Goal: Transaction & Acquisition: Register for event/course

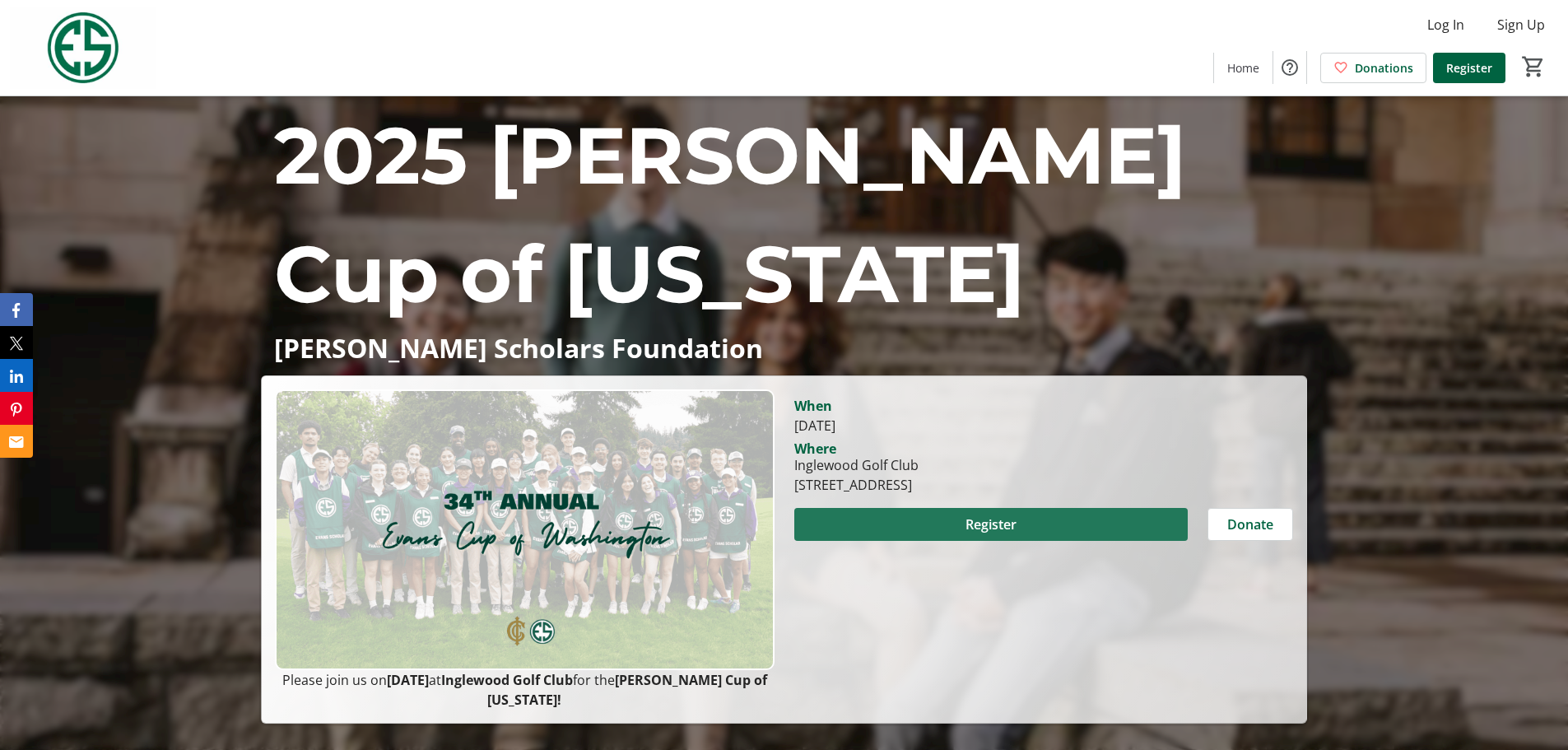
click at [993, 529] on span "Register" at bounding box center [991, 524] width 51 height 20
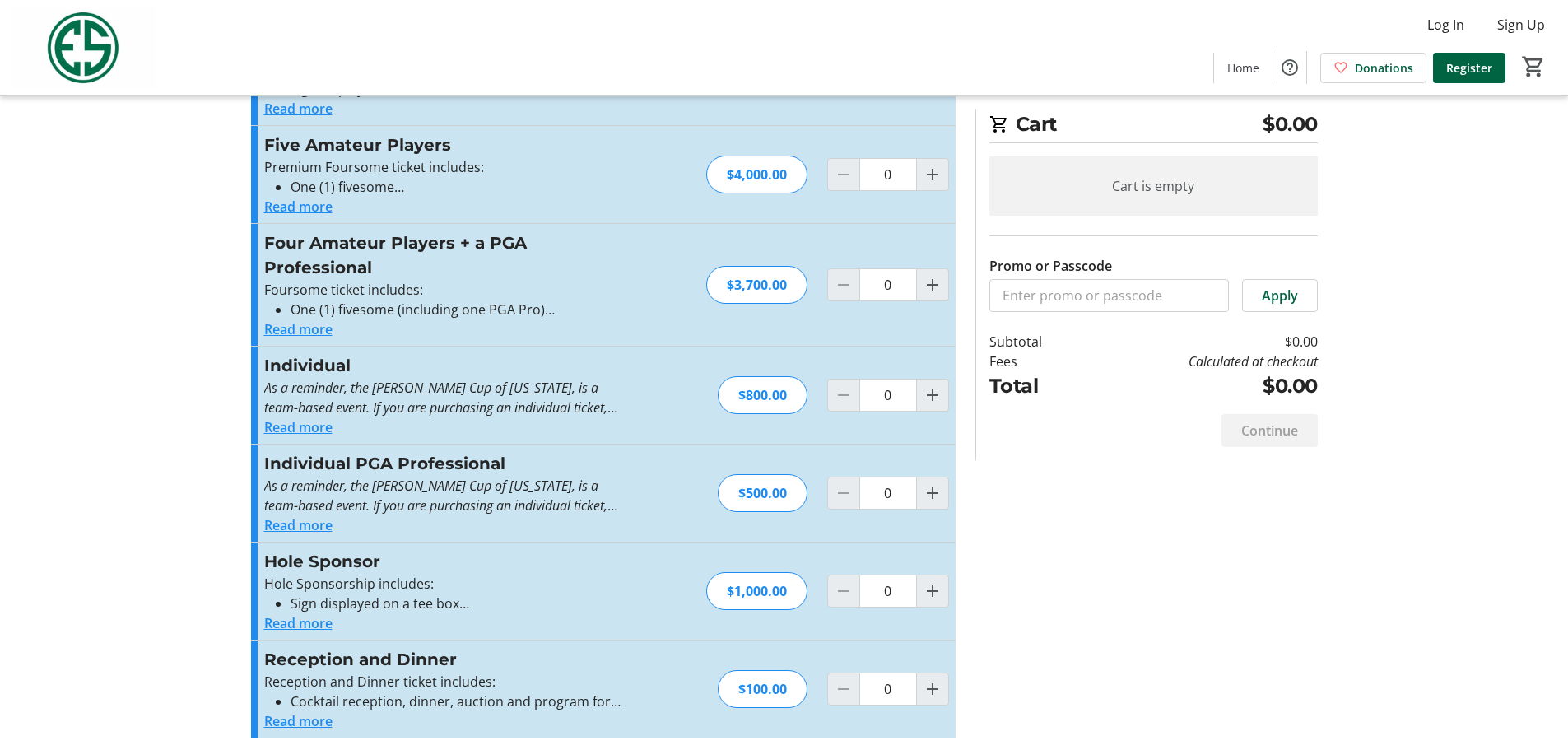
scroll to position [116, 0]
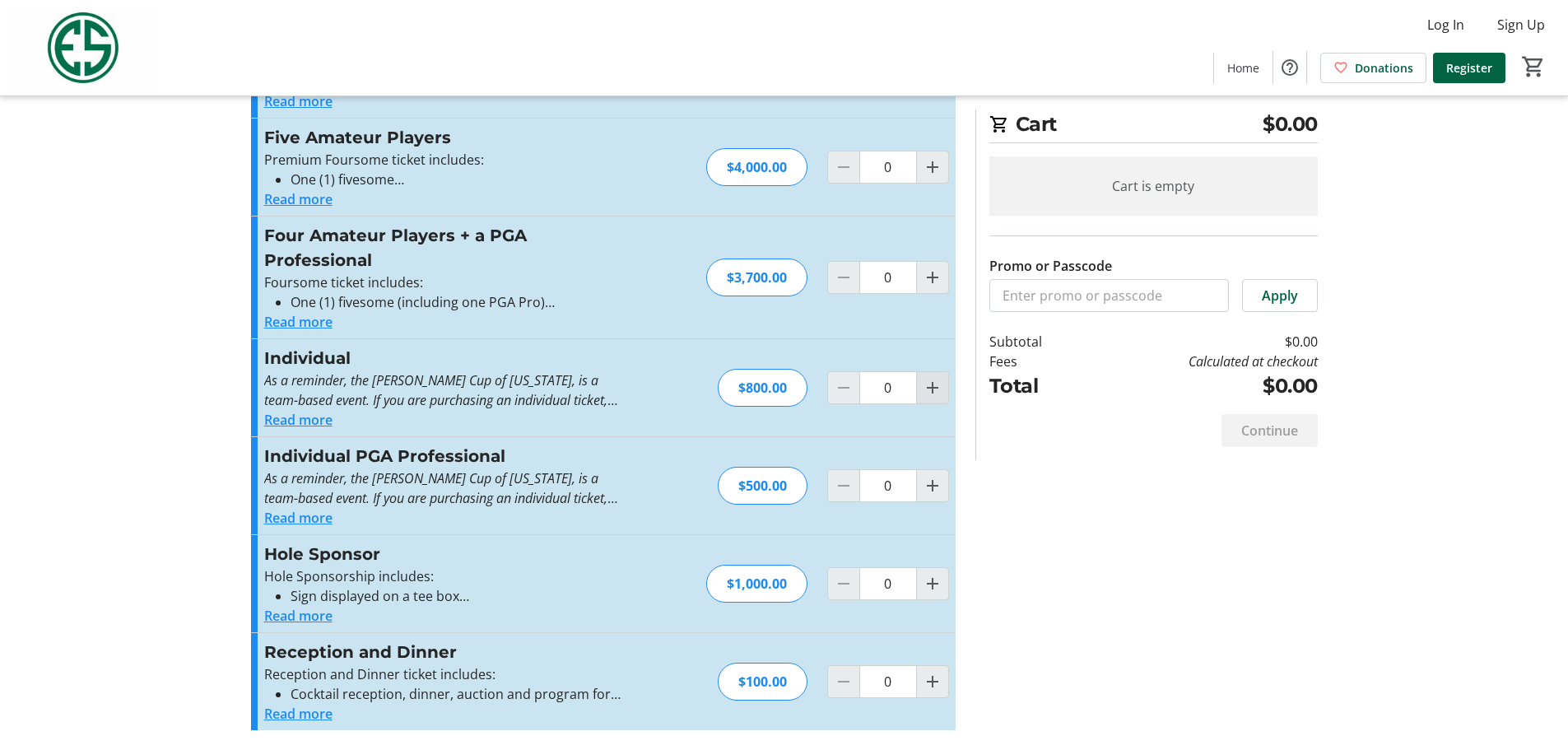
click at [935, 389] on mat-icon "Increment by one" at bounding box center [932, 388] width 20 height 20
type input "1"
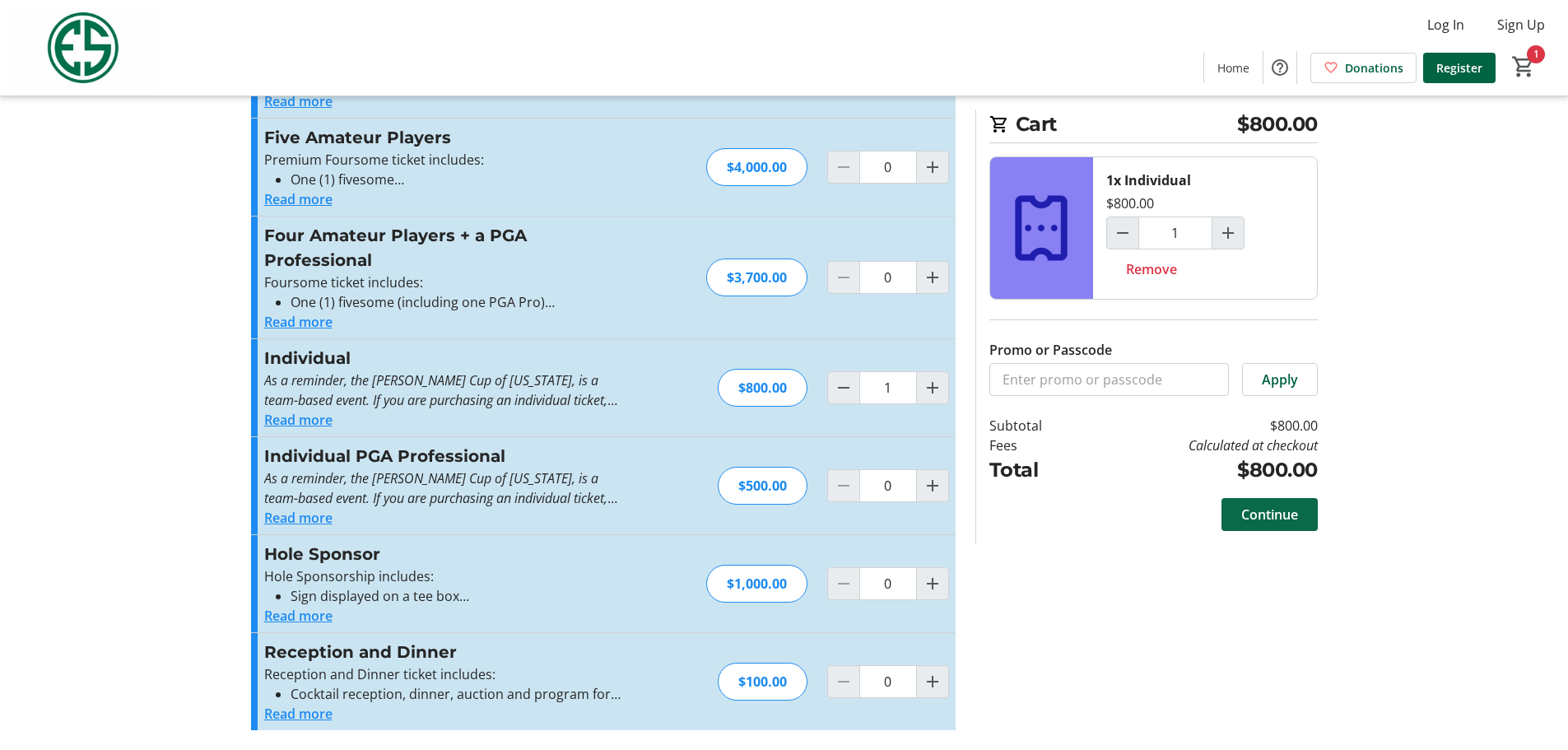
click at [1278, 520] on span "Continue" at bounding box center [1269, 514] width 57 height 20
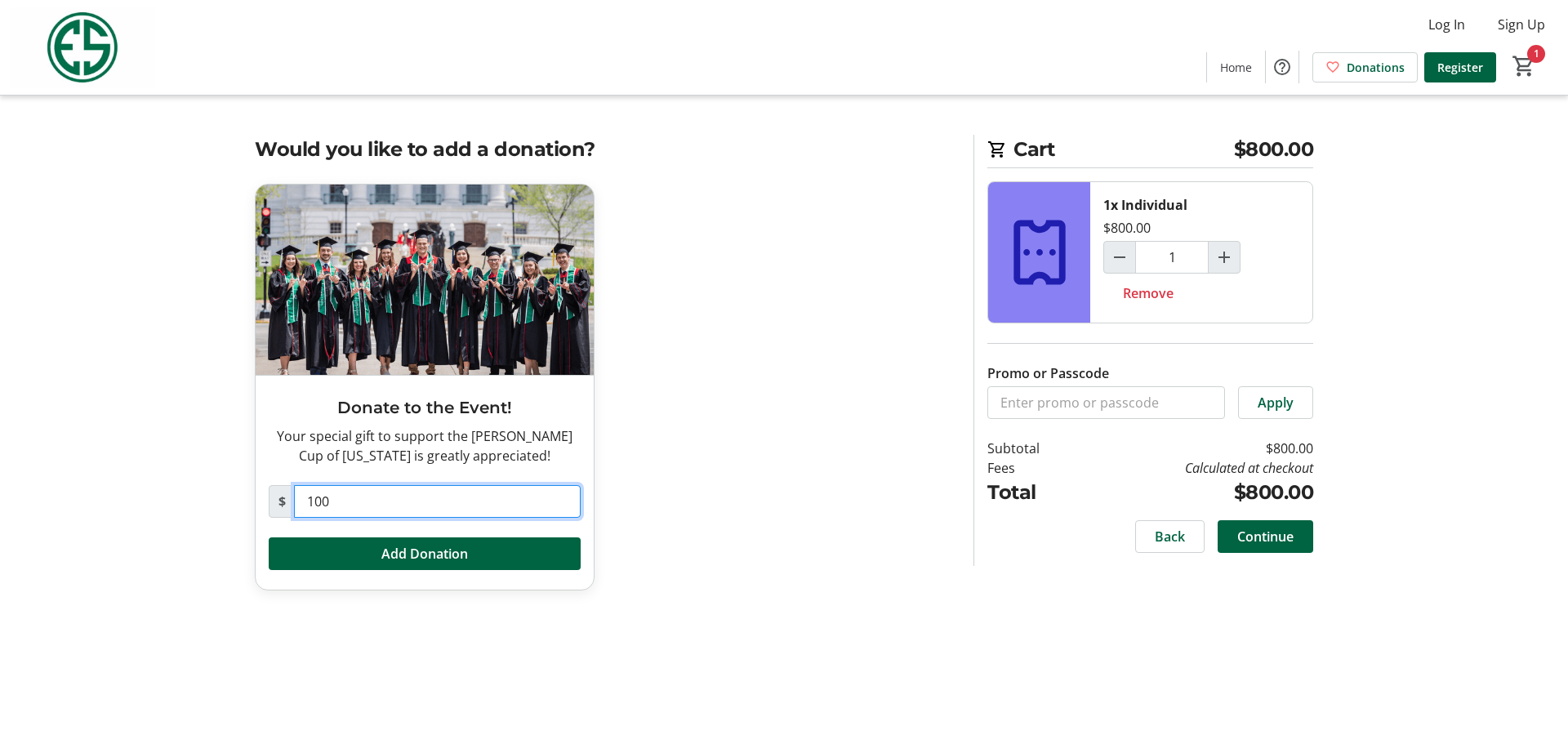
drag, startPoint x: 372, startPoint y: 504, endPoint x: 223, endPoint y: 500, distance: 149.1
click at [223, 500] on tr-checkout-feature-upsell-ui "Cart $800.00 1x Individual $800.00 1 Remove Promo or Passcode Apply Subtotal $8…" at bounding box center [784, 372] width 1568 height 744
type input "0"
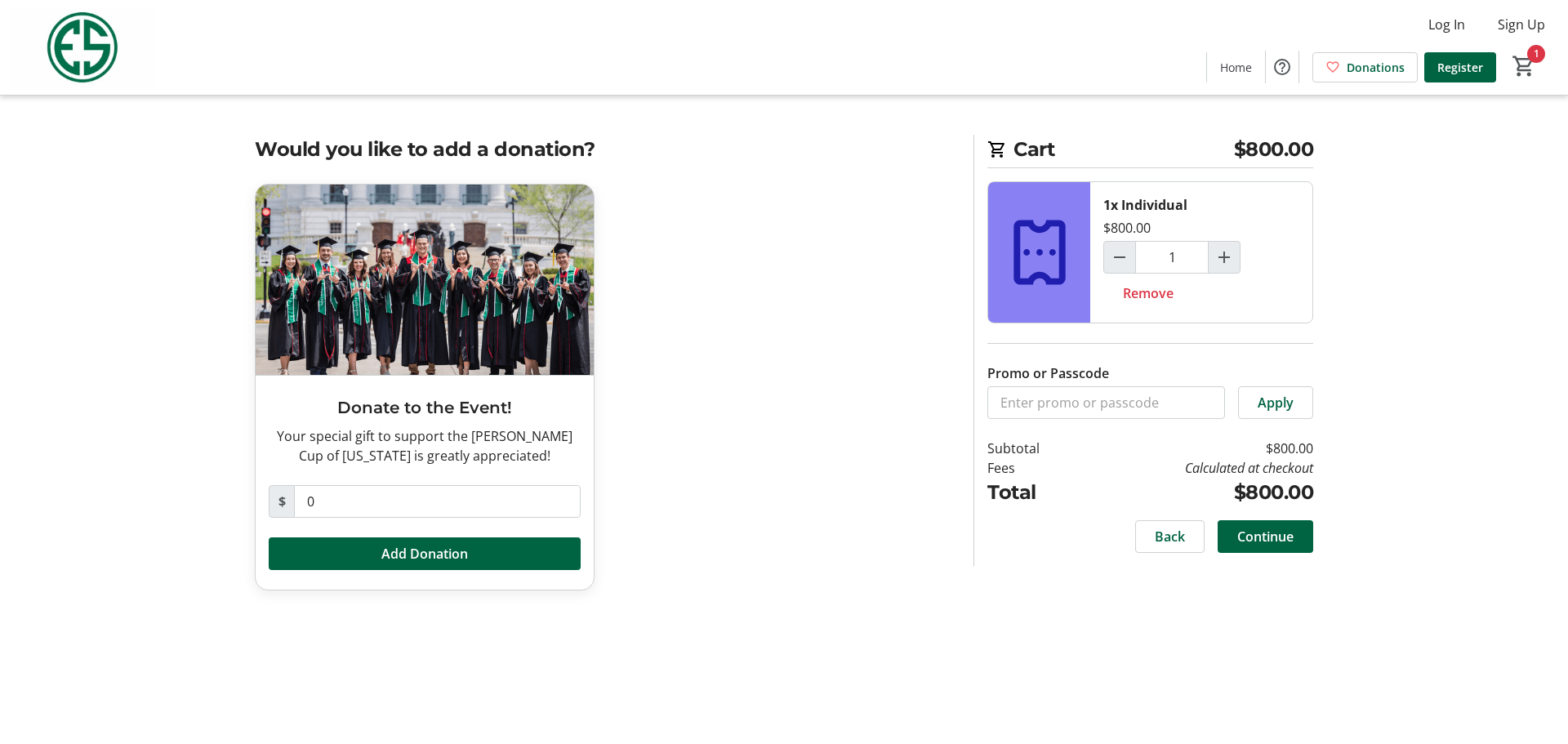
click at [747, 433] on div "Donate to the Event! Your special gift to support the [PERSON_NAME] Cup of [US_…" at bounding box center [604, 396] width 719 height 426
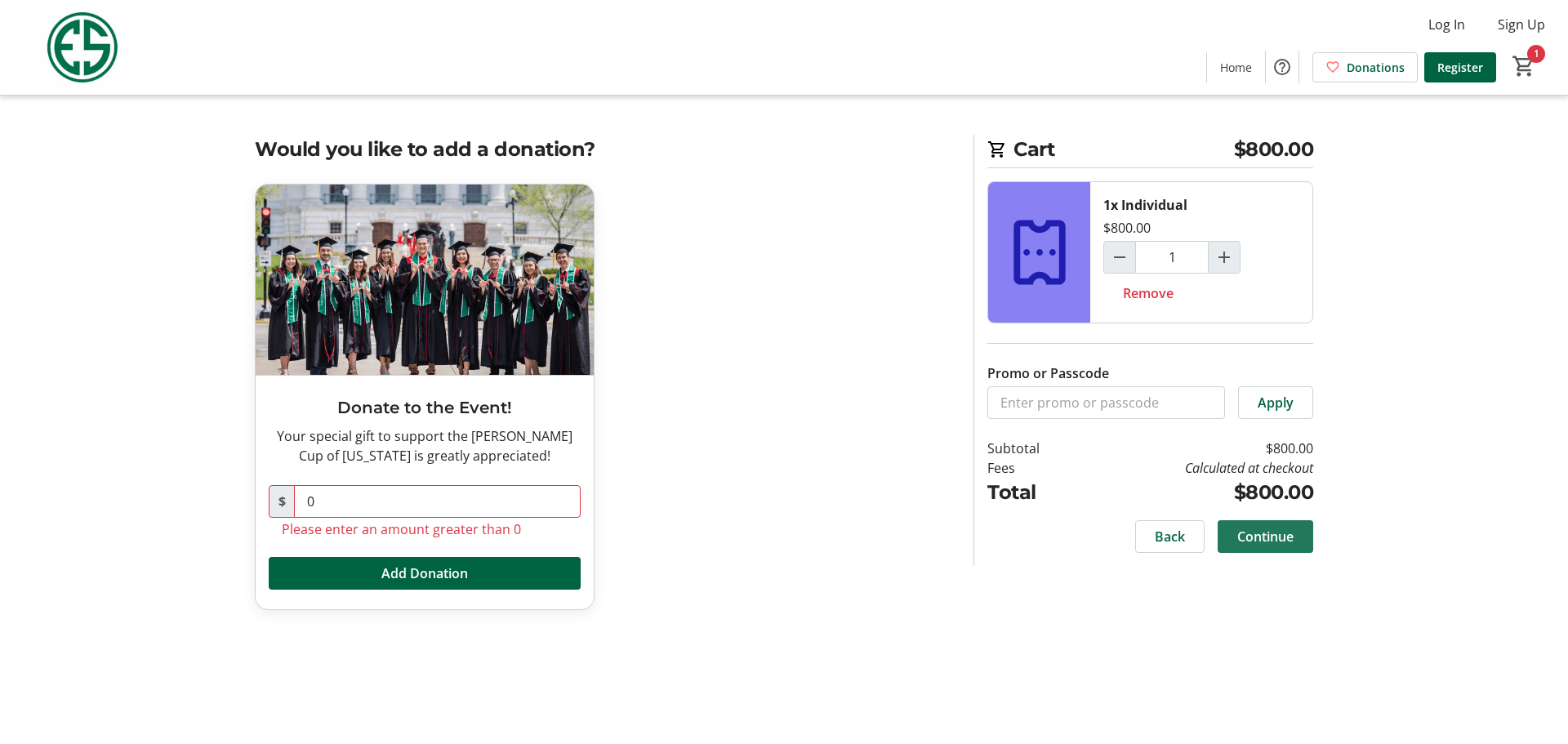
click at [1258, 540] on span "Continue" at bounding box center [1265, 536] width 56 height 19
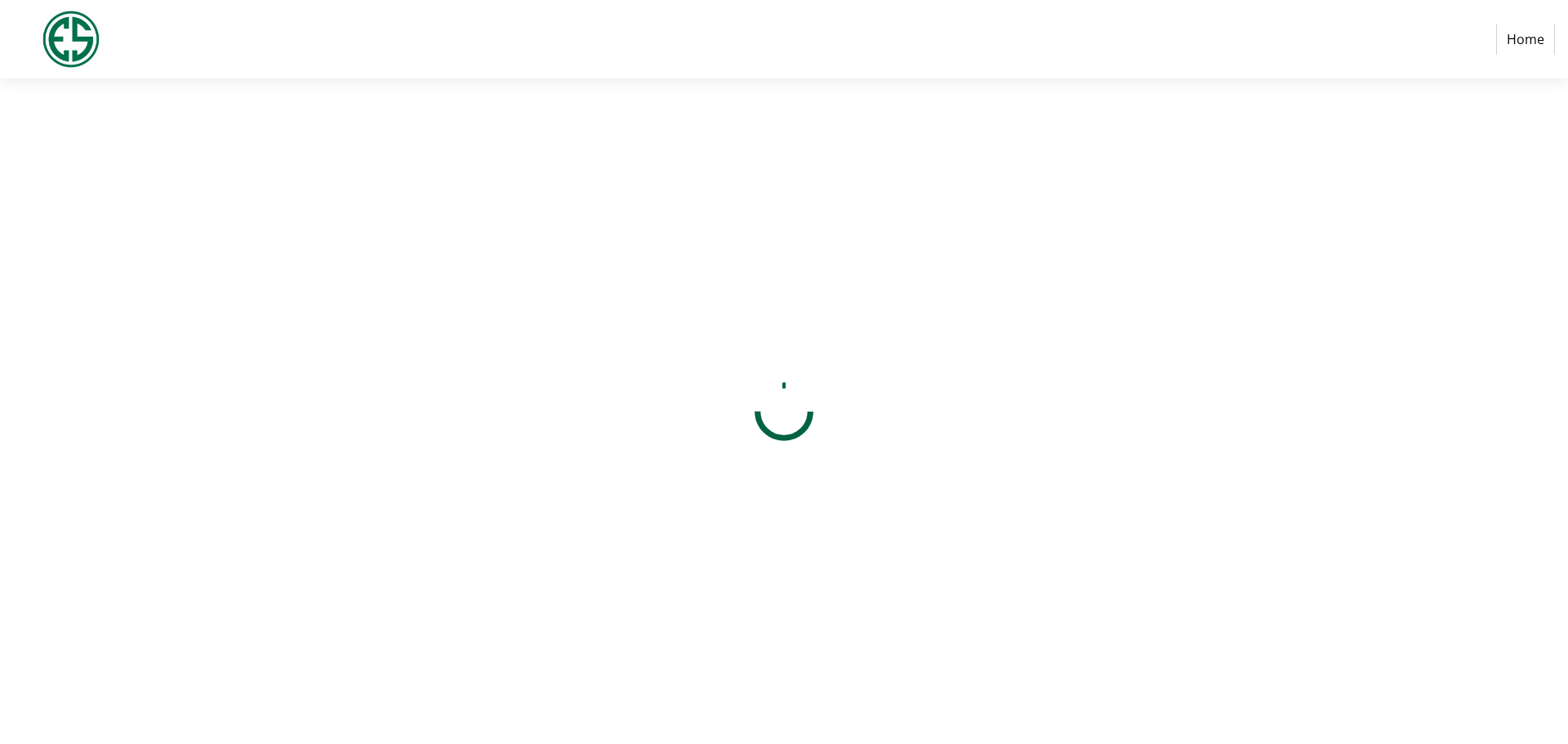
select select "US"
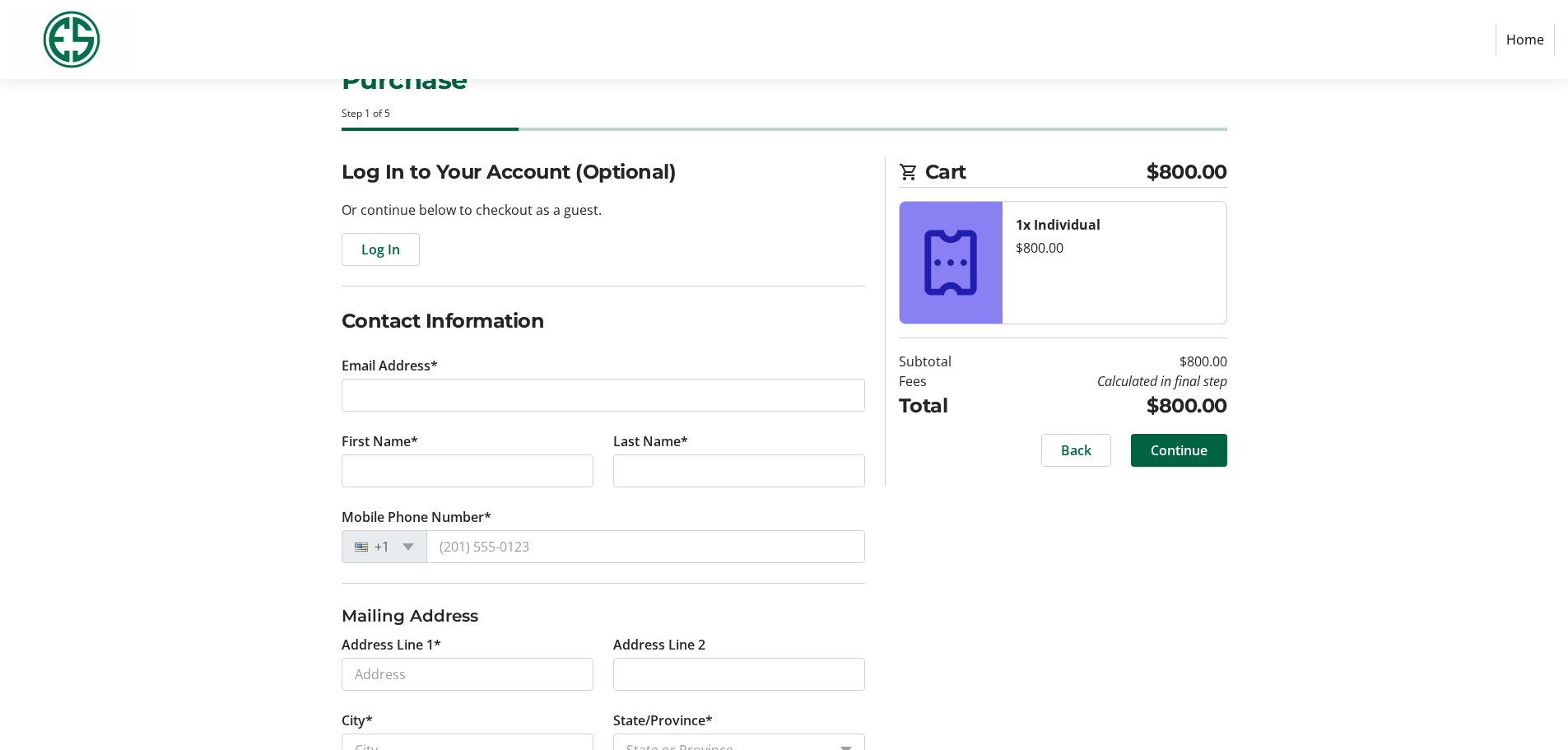
scroll to position [165, 0]
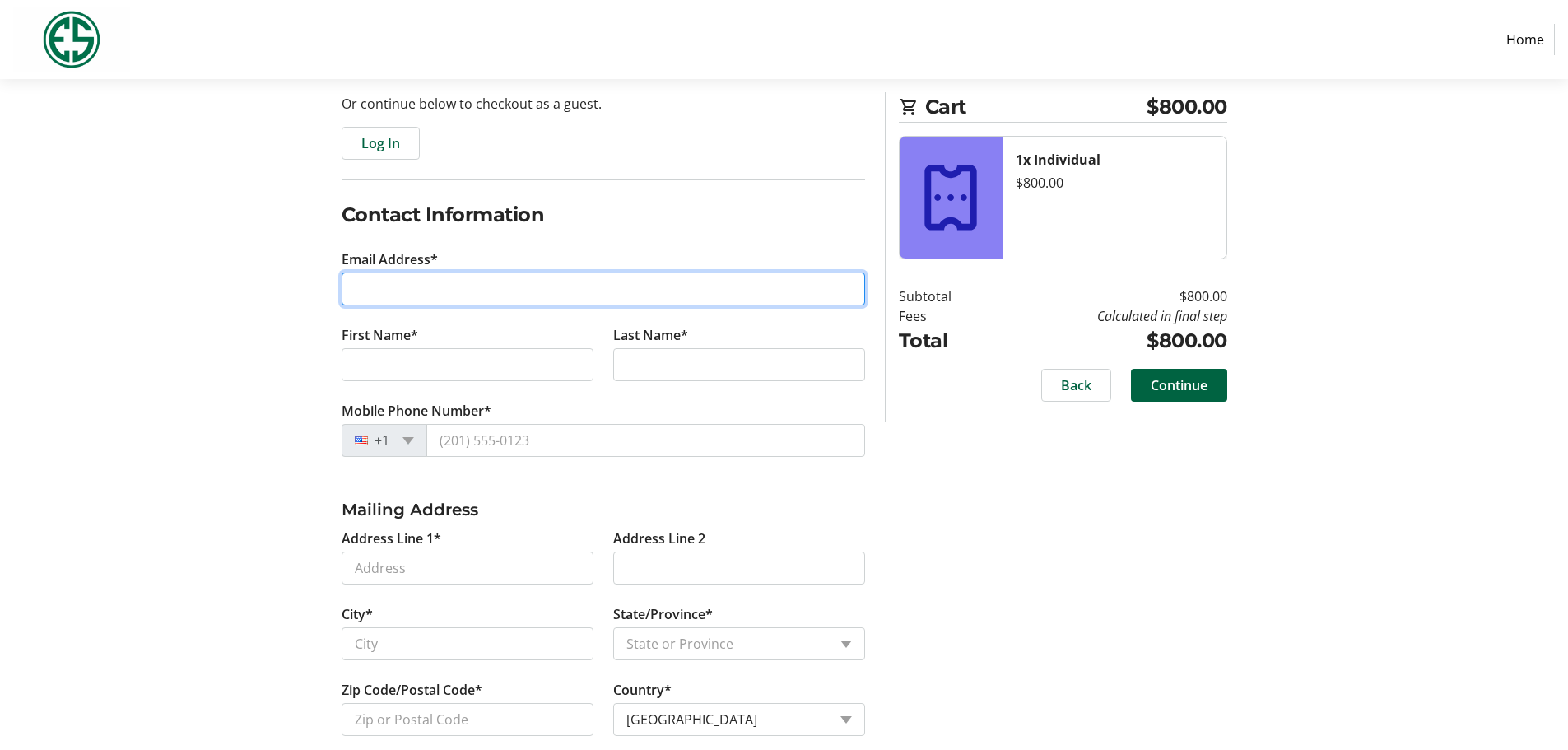
click at [374, 289] on input "Email Address*" at bounding box center [603, 289] width 523 height 33
type input "[EMAIL_ADDRESS][DOMAIN_NAME]"
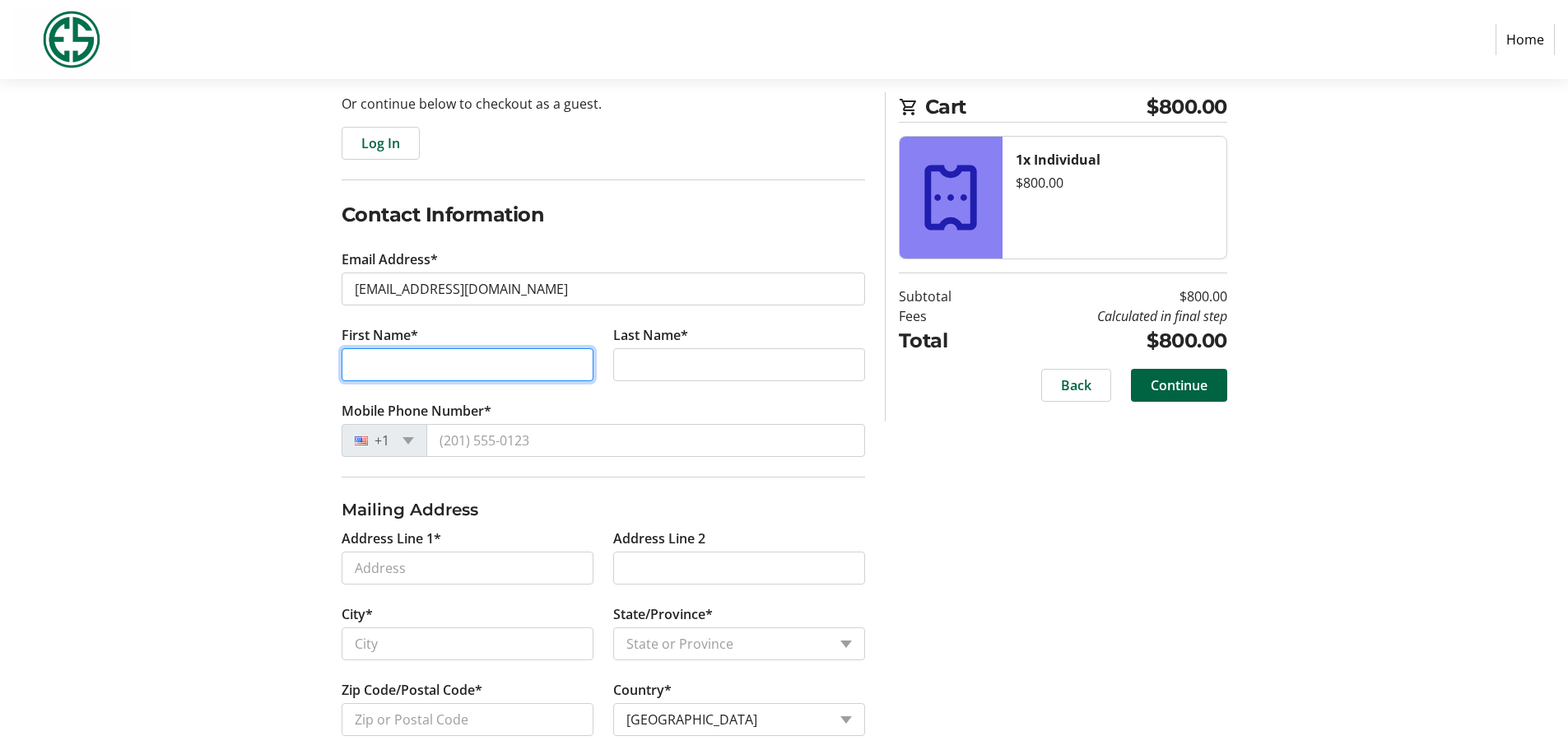
type input "[PERSON_NAME]"
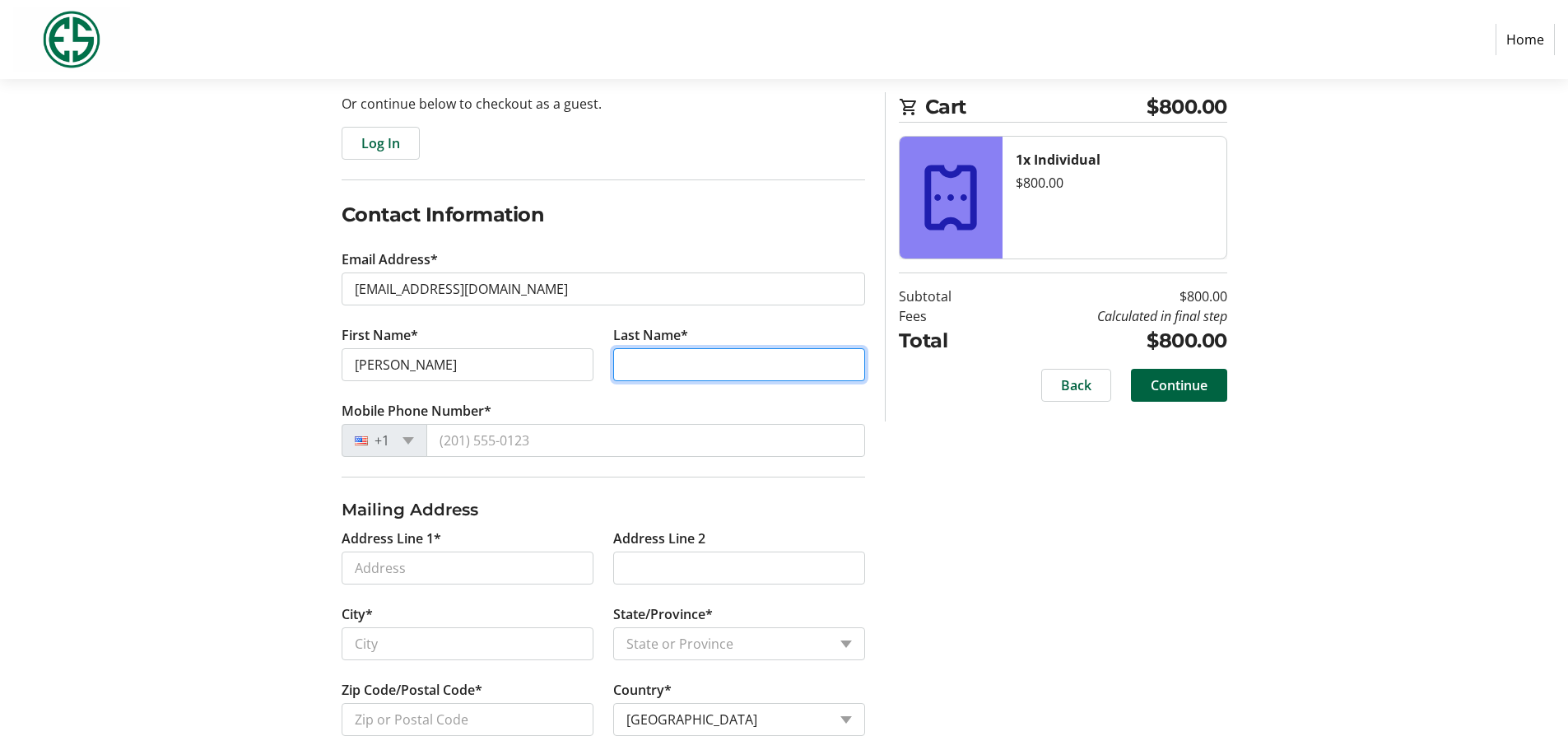
type input "[PERSON_NAME]"
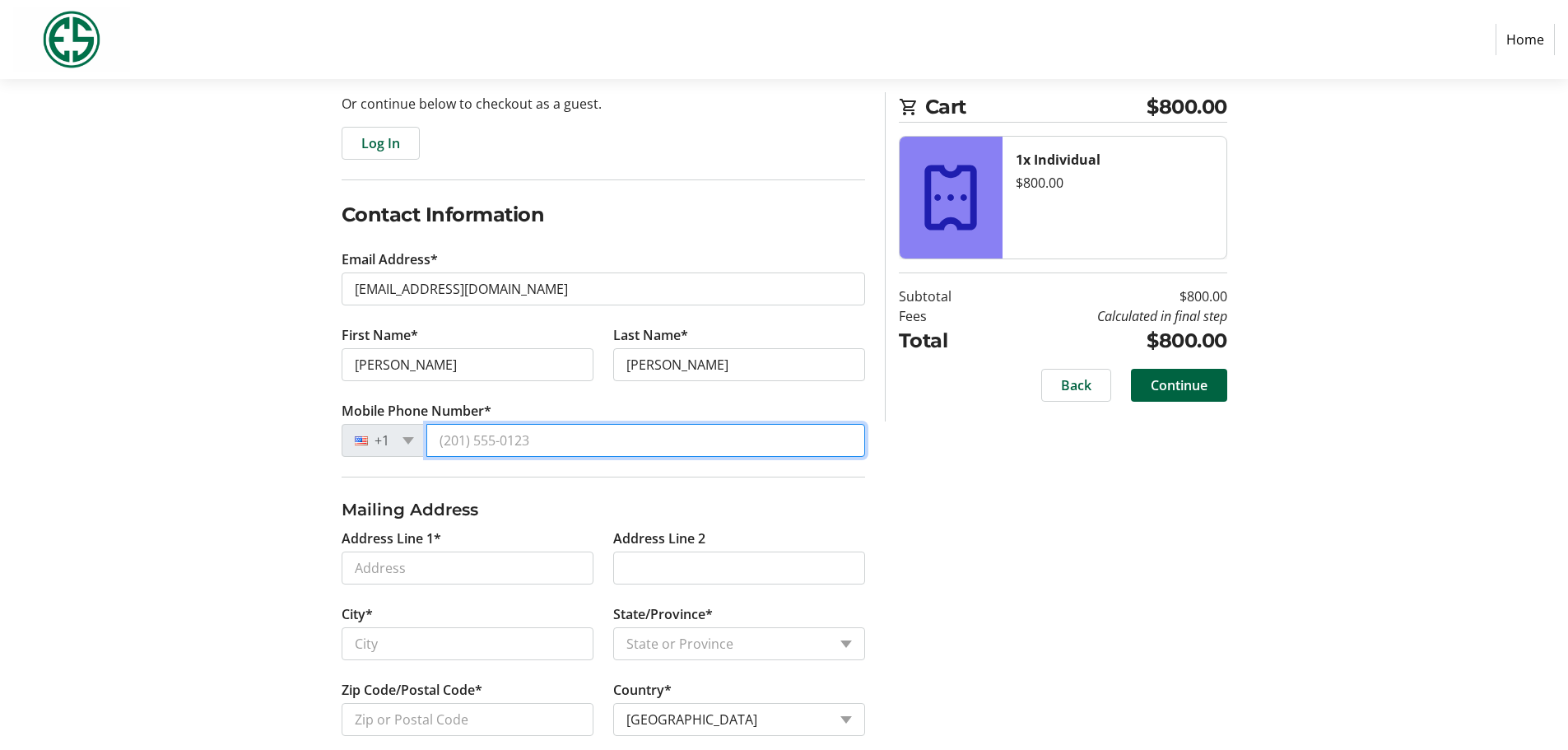
type input "[PHONE_NUMBER]"
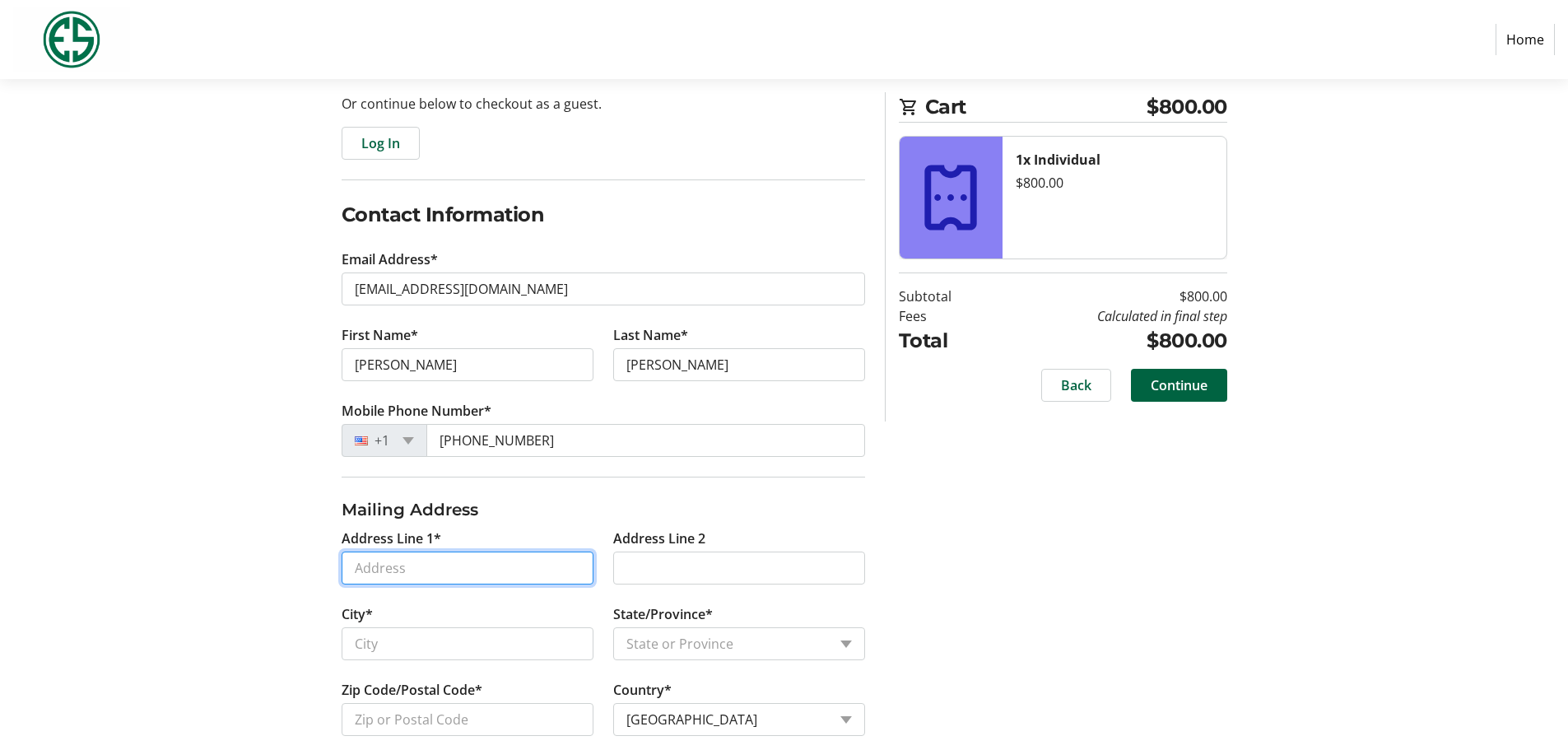
type input "[STREET_ADDRESS][PERSON_NAME]"
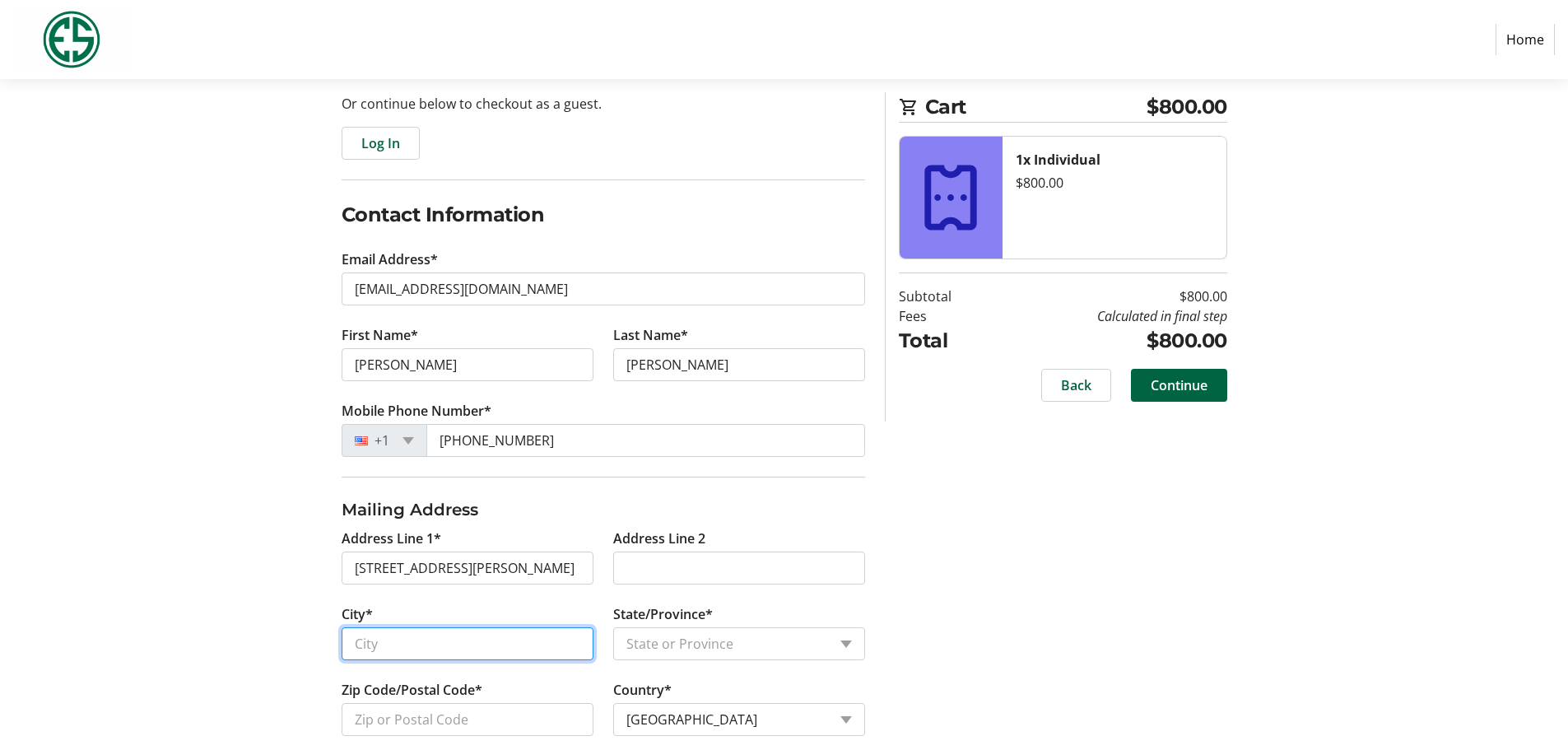
type input "[GEOGRAPHIC_DATA]"
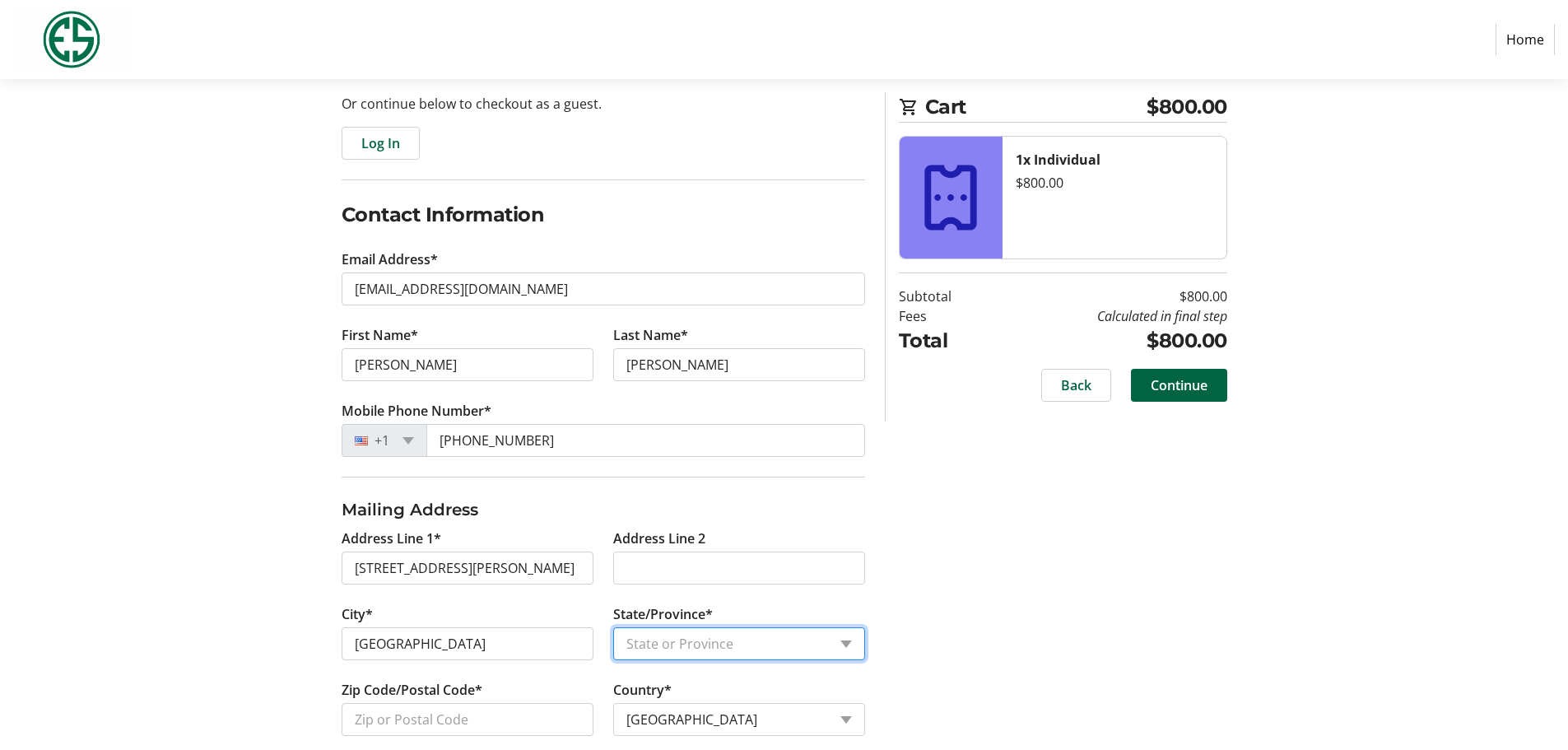
select select "WA"
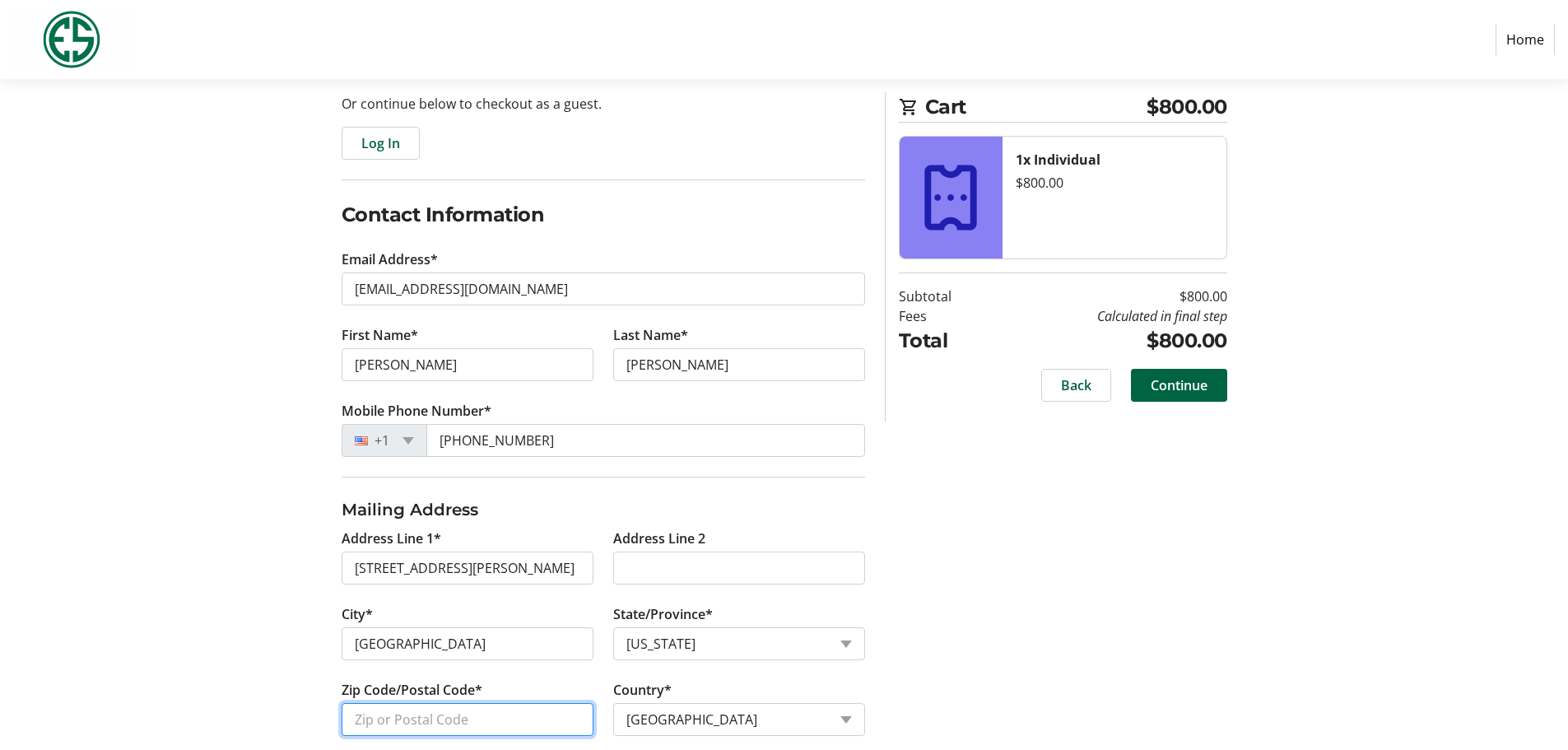
type input "98119"
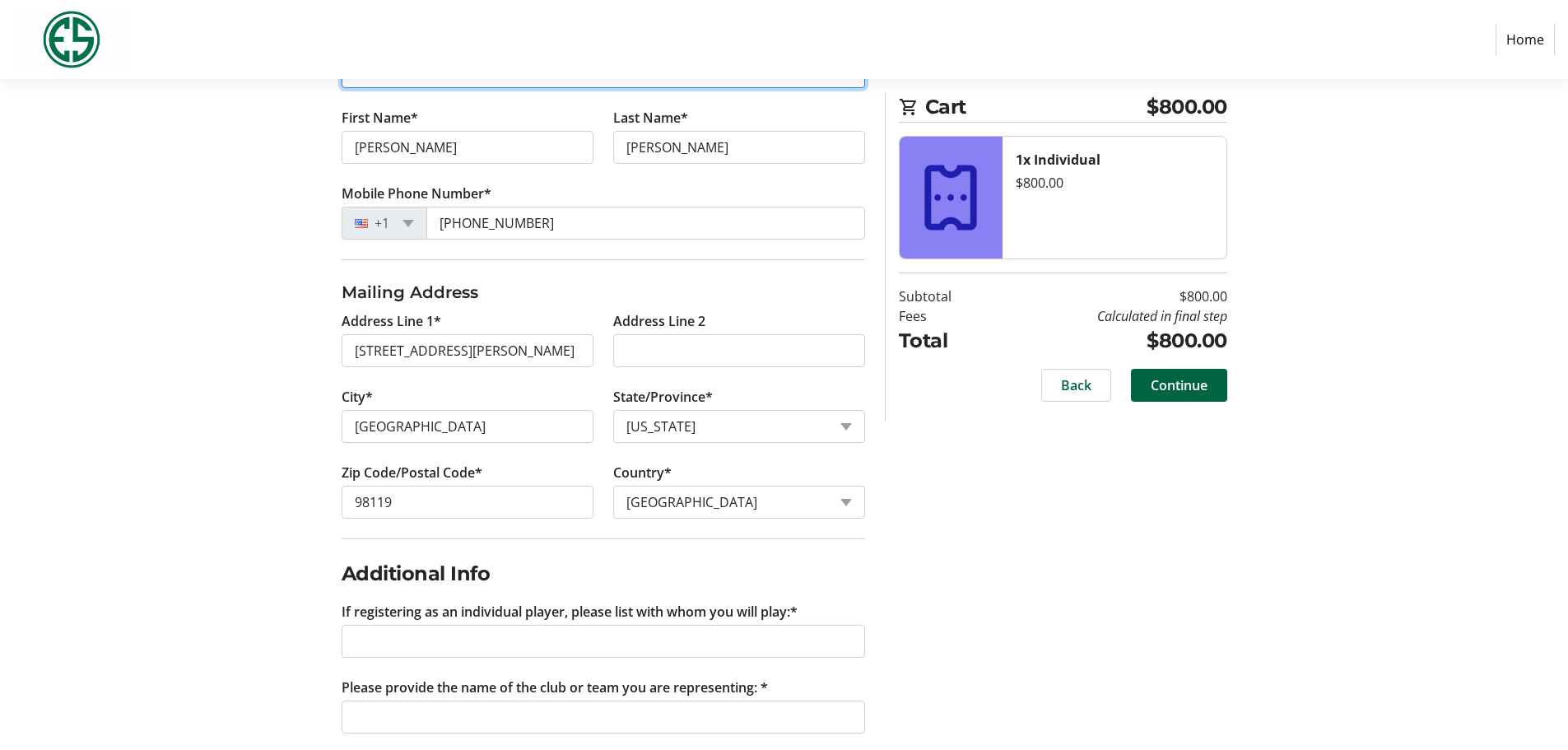
scroll to position [405, 0]
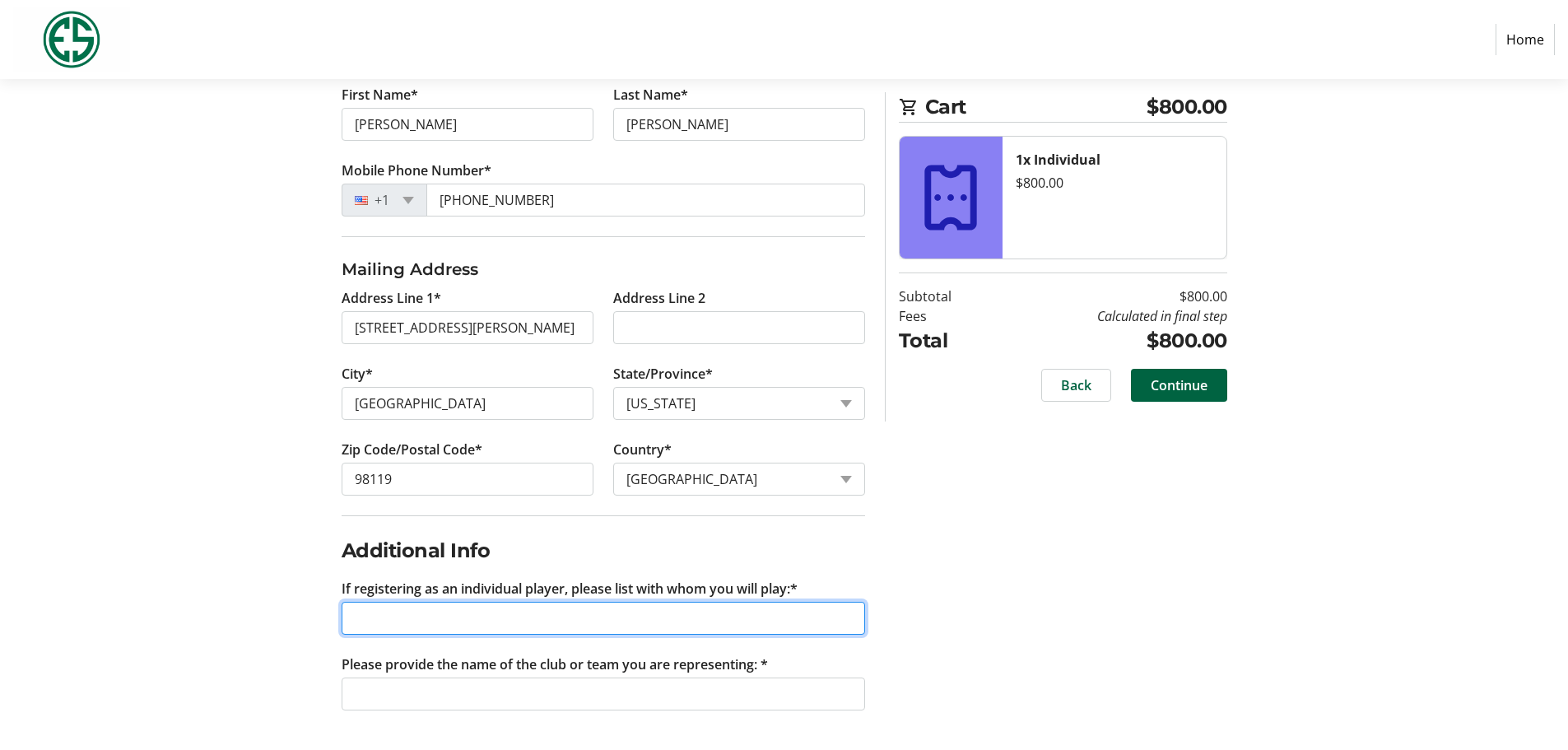
click at [585, 620] on input "If registering as an individual player, please list with whom you will play:*" at bounding box center [603, 618] width 523 height 33
type input "[PERSON_NAME], [PERSON_NAME], [PERSON_NAME]"
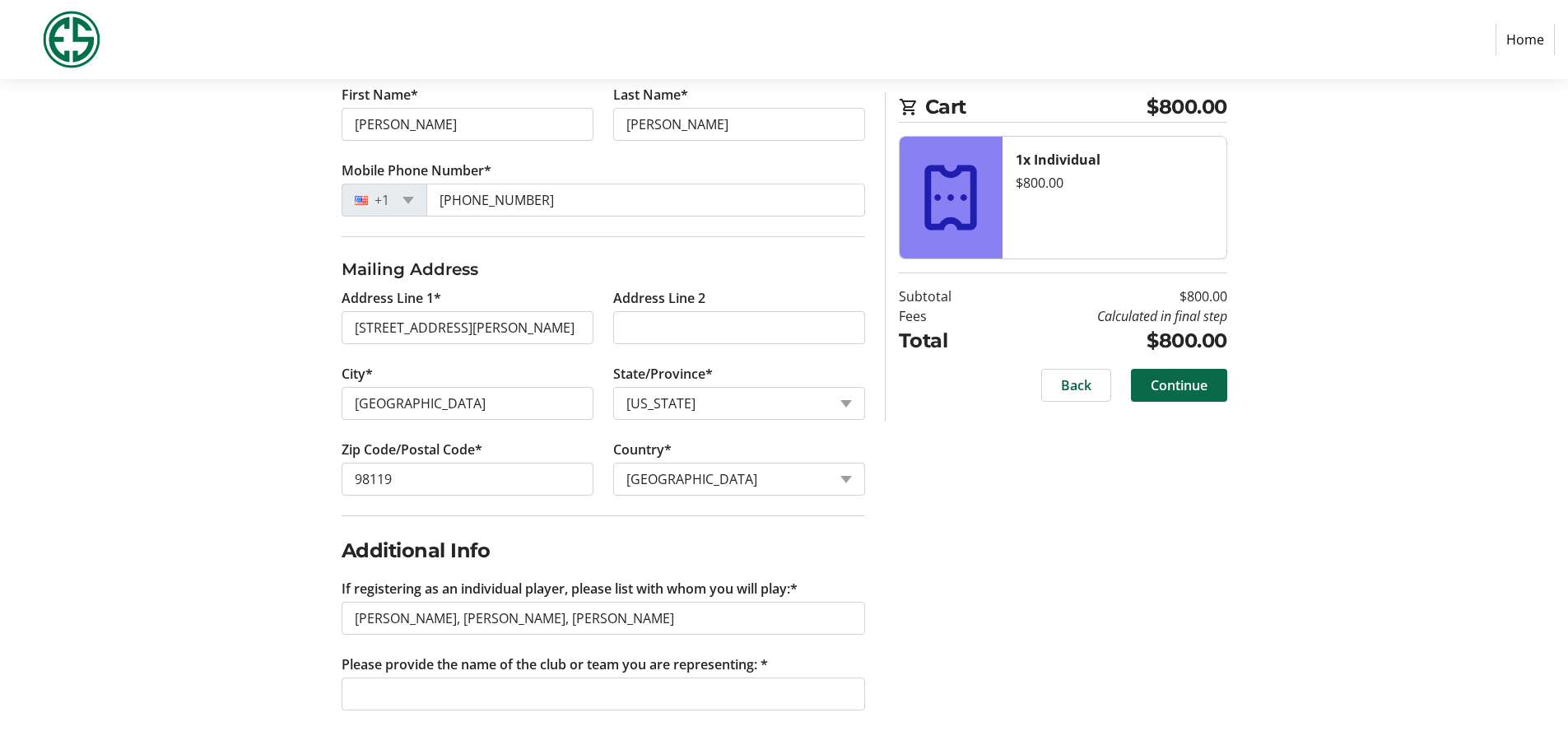
click at [1172, 382] on span "Continue" at bounding box center [1179, 385] width 57 height 20
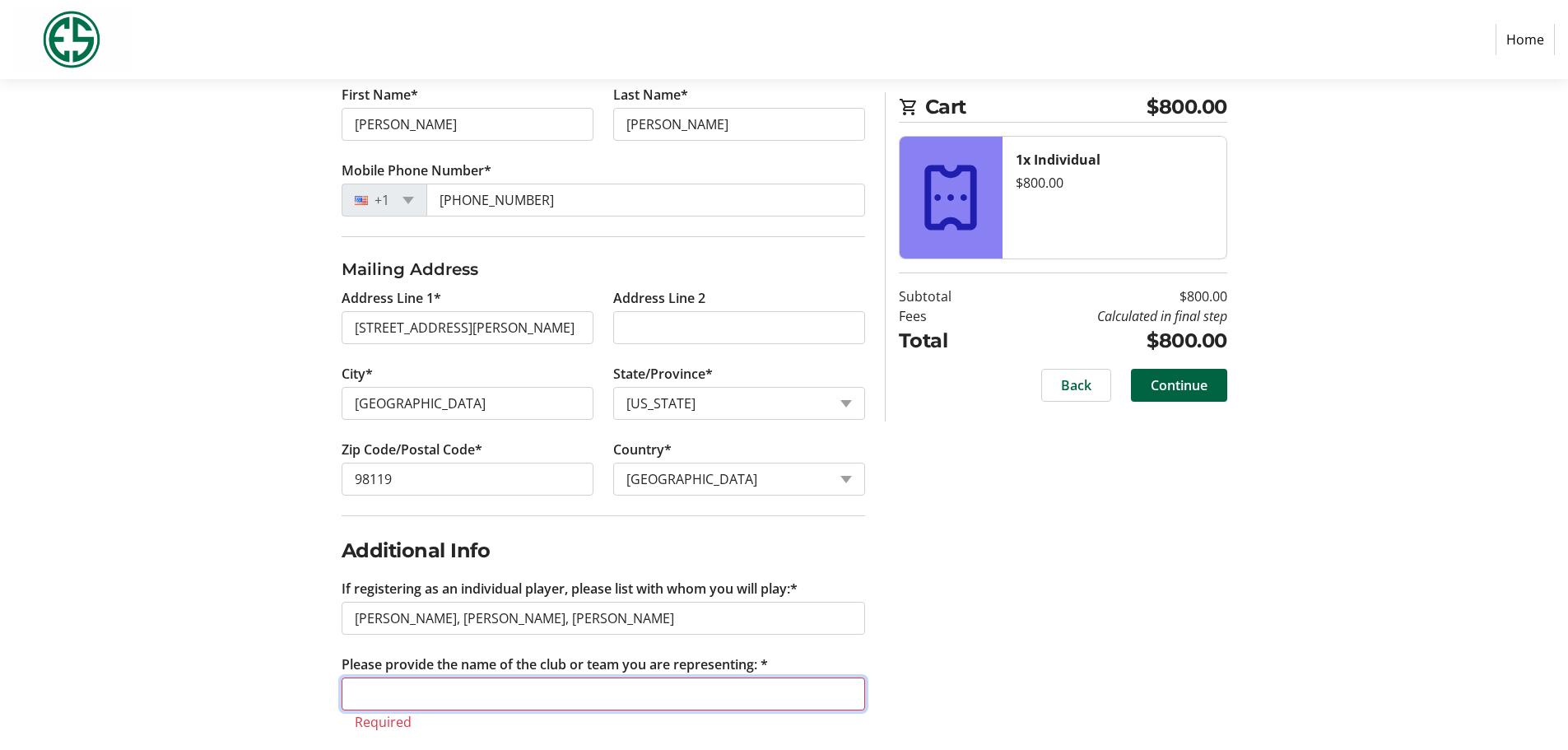
click at [466, 698] on input "Please provide the name of the club or team you are representing: *" at bounding box center [603, 693] width 523 height 33
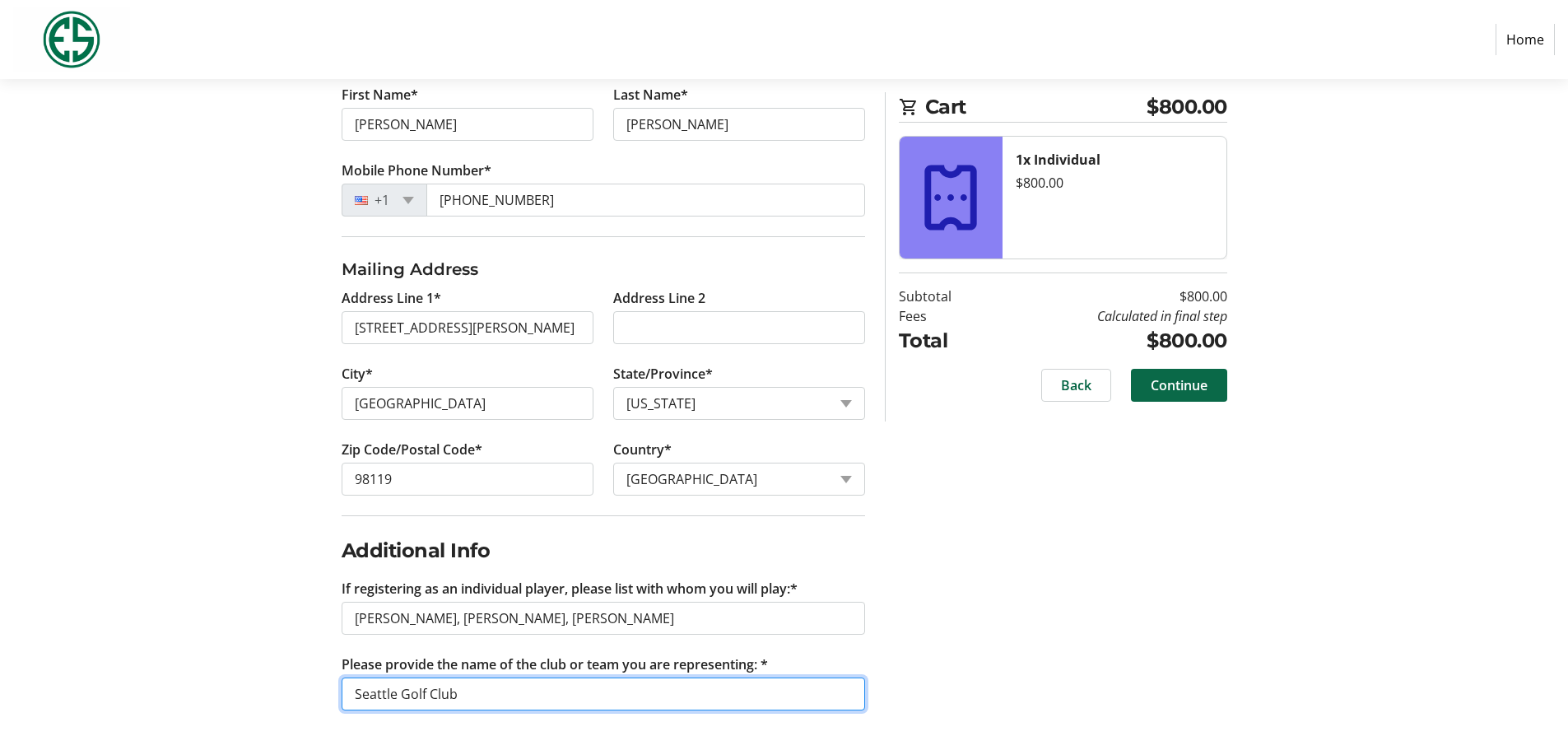
type input "Seattle Golf Club"
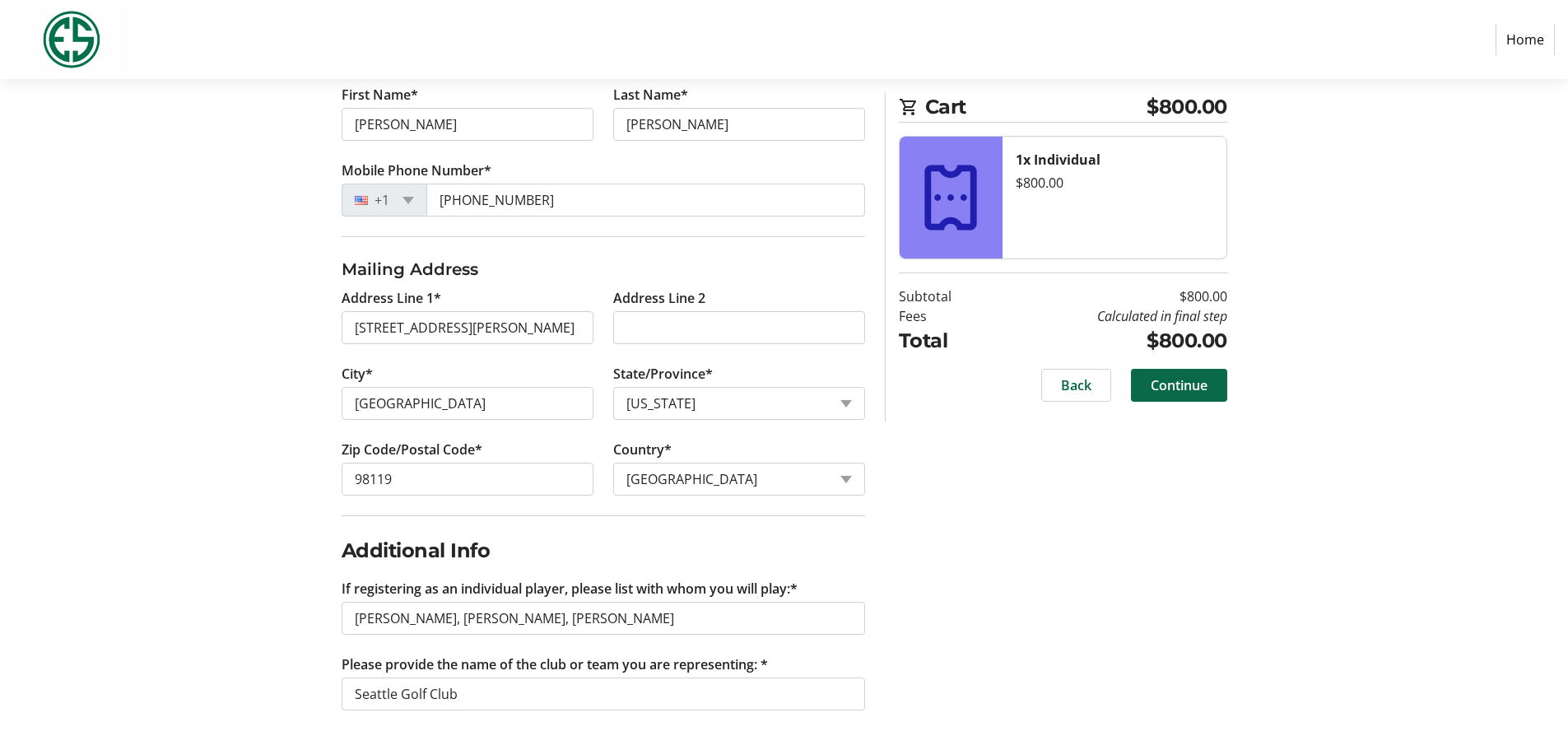
click at [1183, 374] on span at bounding box center [1178, 385] width 96 height 39
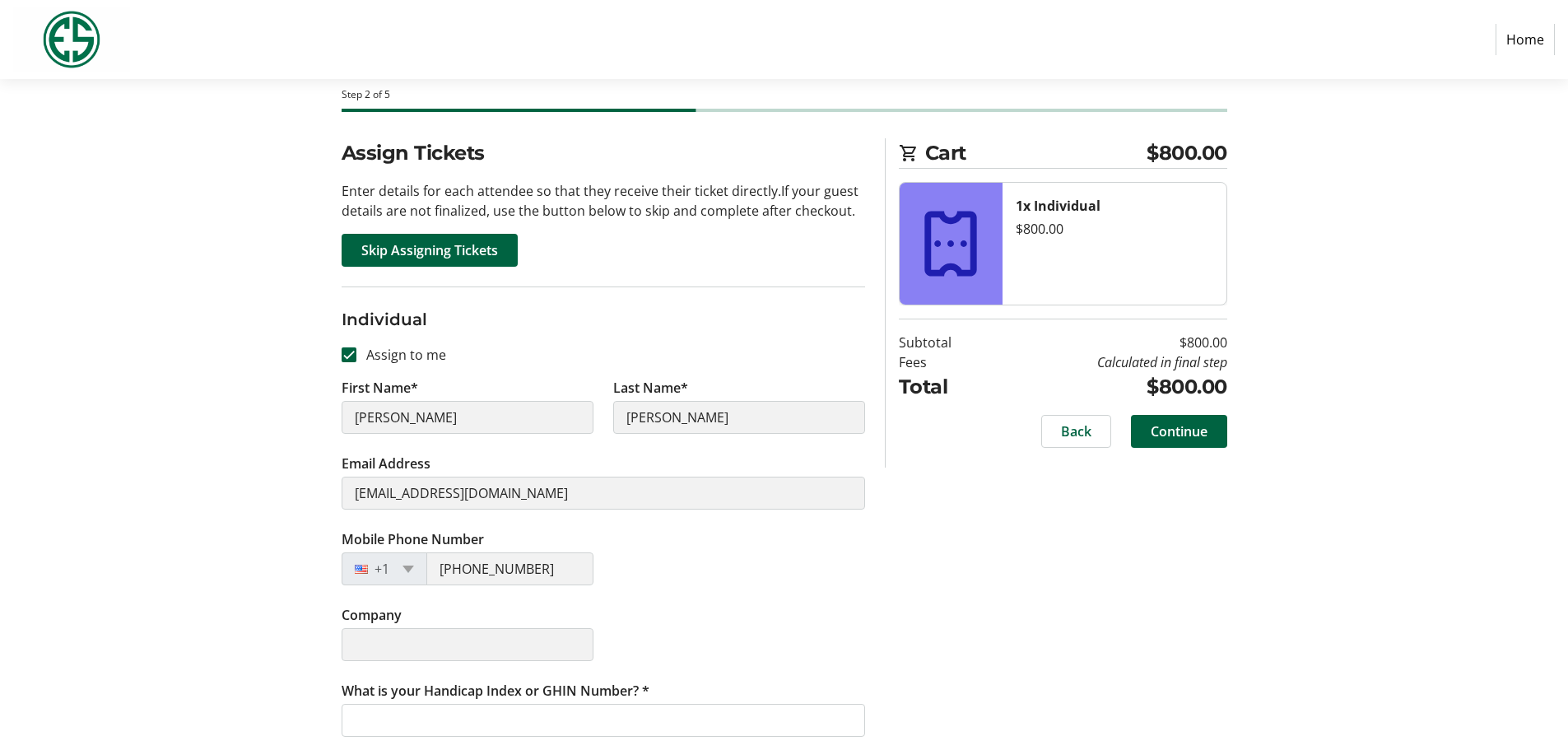
scroll to position [180, 0]
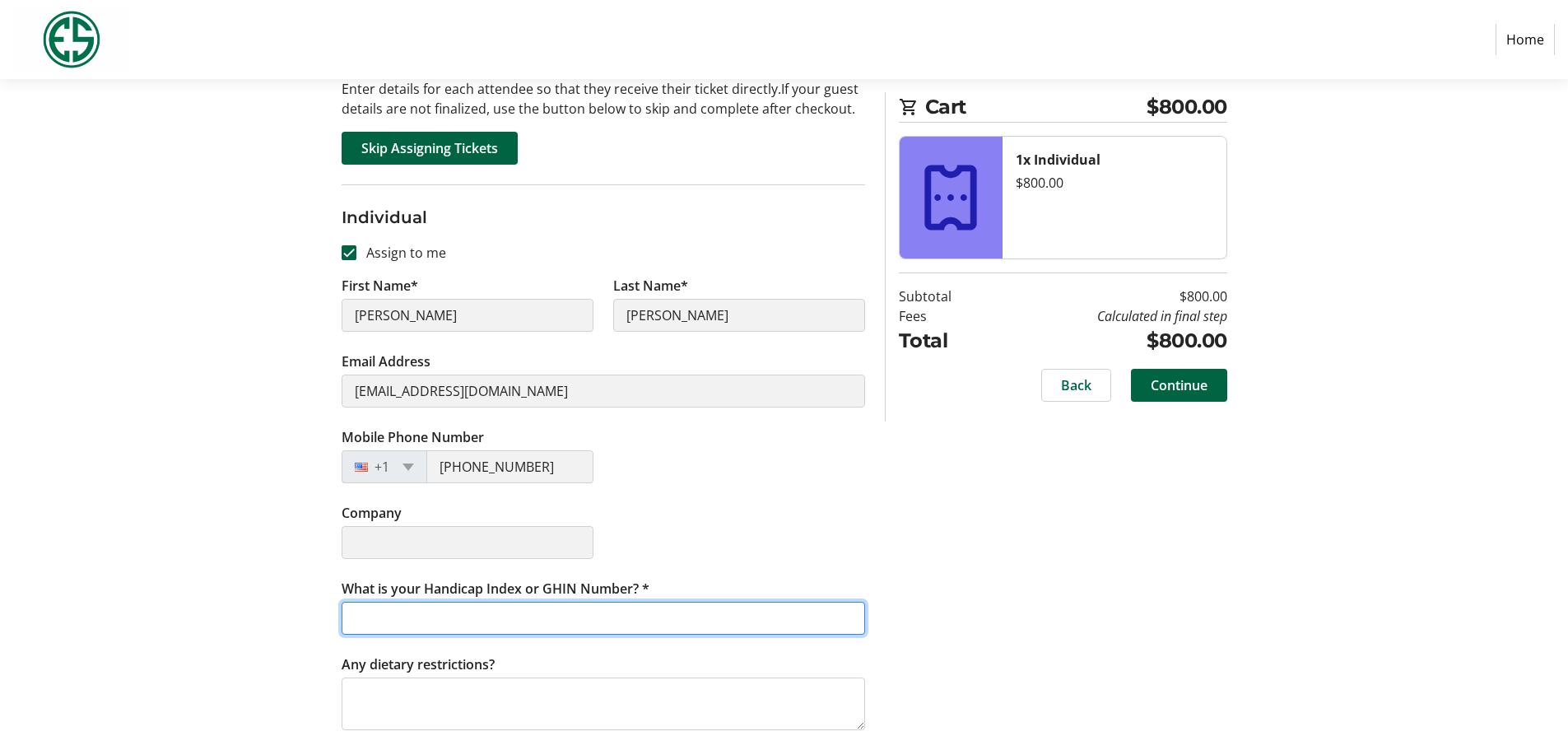
click at [405, 628] on input "What is your Handicap Index or GHIN Number? *" at bounding box center [603, 618] width 523 height 33
type input "12.5"
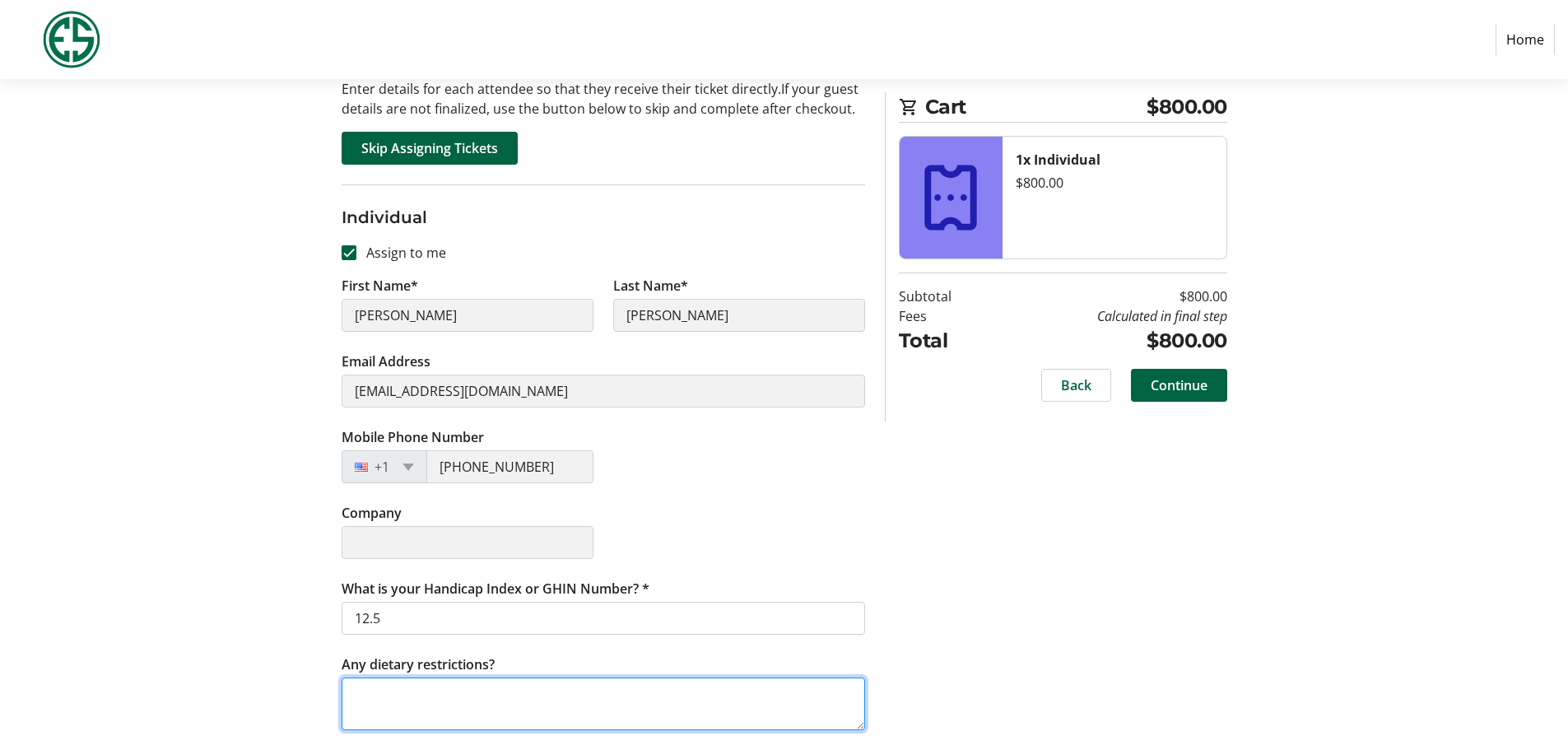
click at [396, 698] on textarea "Any dietary restrictions?" at bounding box center [603, 703] width 523 height 53
type textarea "none"
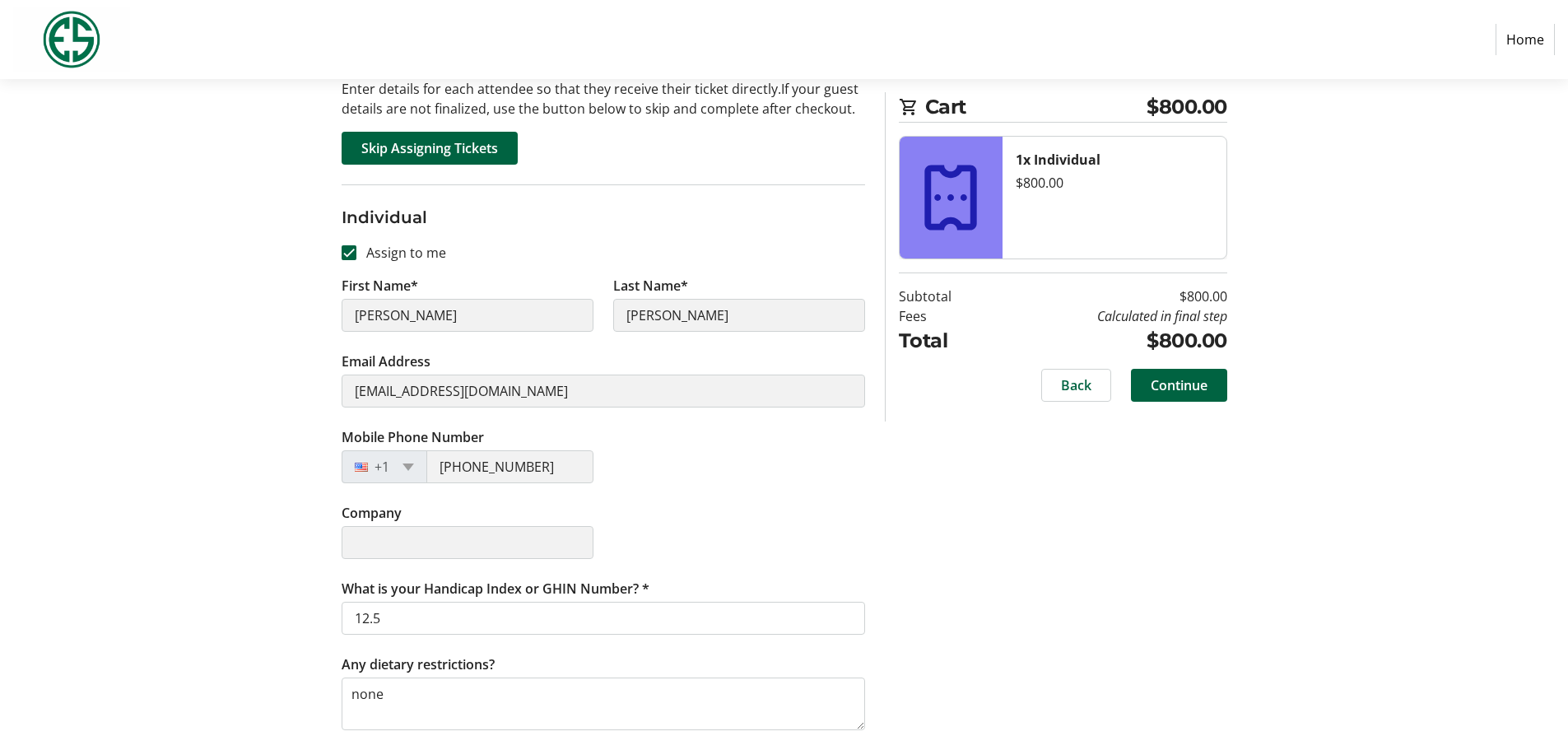
drag, startPoint x: 1491, startPoint y: 665, endPoint x: 1462, endPoint y: 641, distance: 37.6
click at [1484, 659] on section "Purchase Step 2 of 5 Cart $800.00 1x Individual $800.00 Subtotal $800.00 Fees C…" at bounding box center [784, 324] width 1568 height 851
click at [1186, 387] on span "Continue" at bounding box center [1179, 385] width 57 height 20
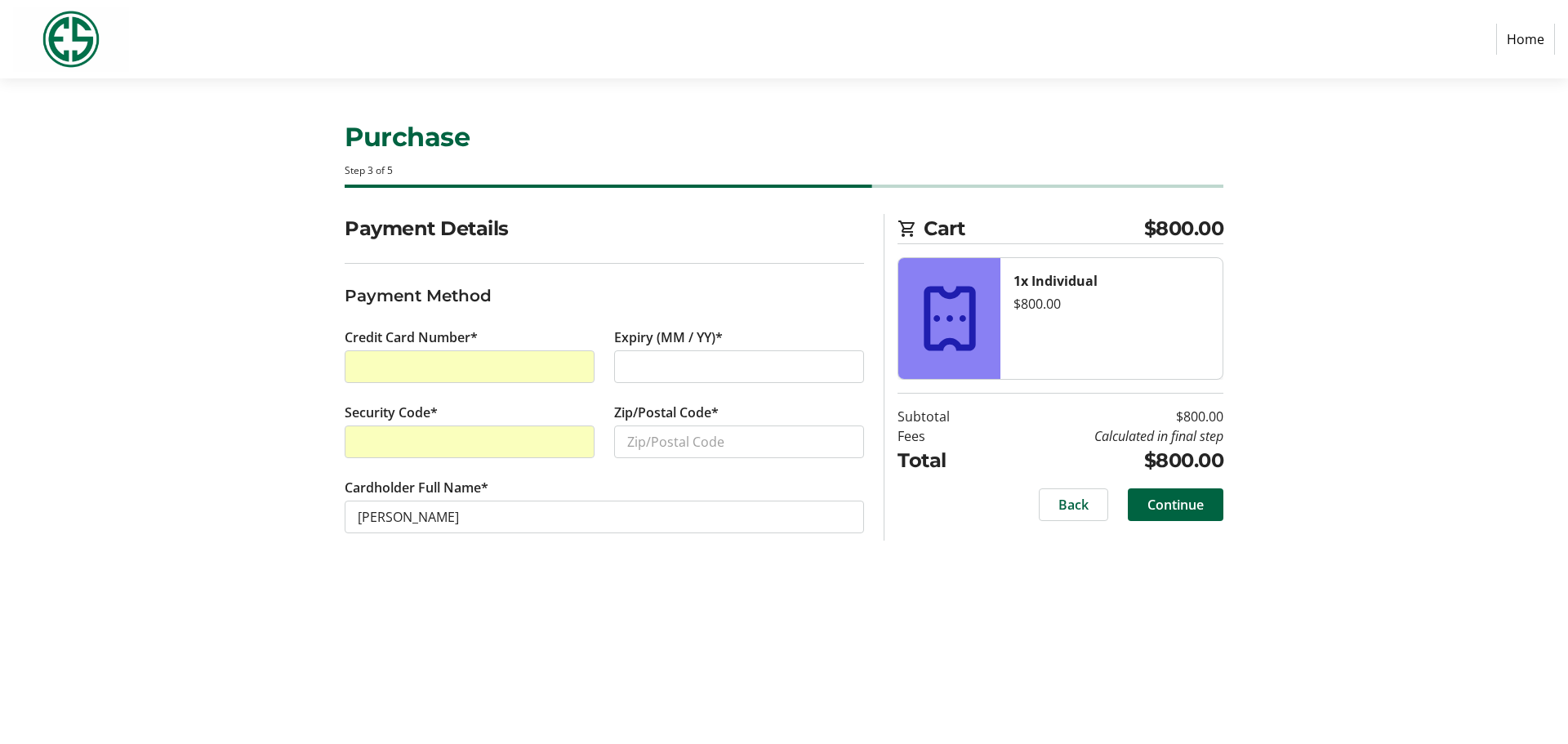
drag, startPoint x: 405, startPoint y: 432, endPoint x: 348, endPoint y: 440, distance: 57.6
click at [345, 438] on div at bounding box center [469, 441] width 249 height 32
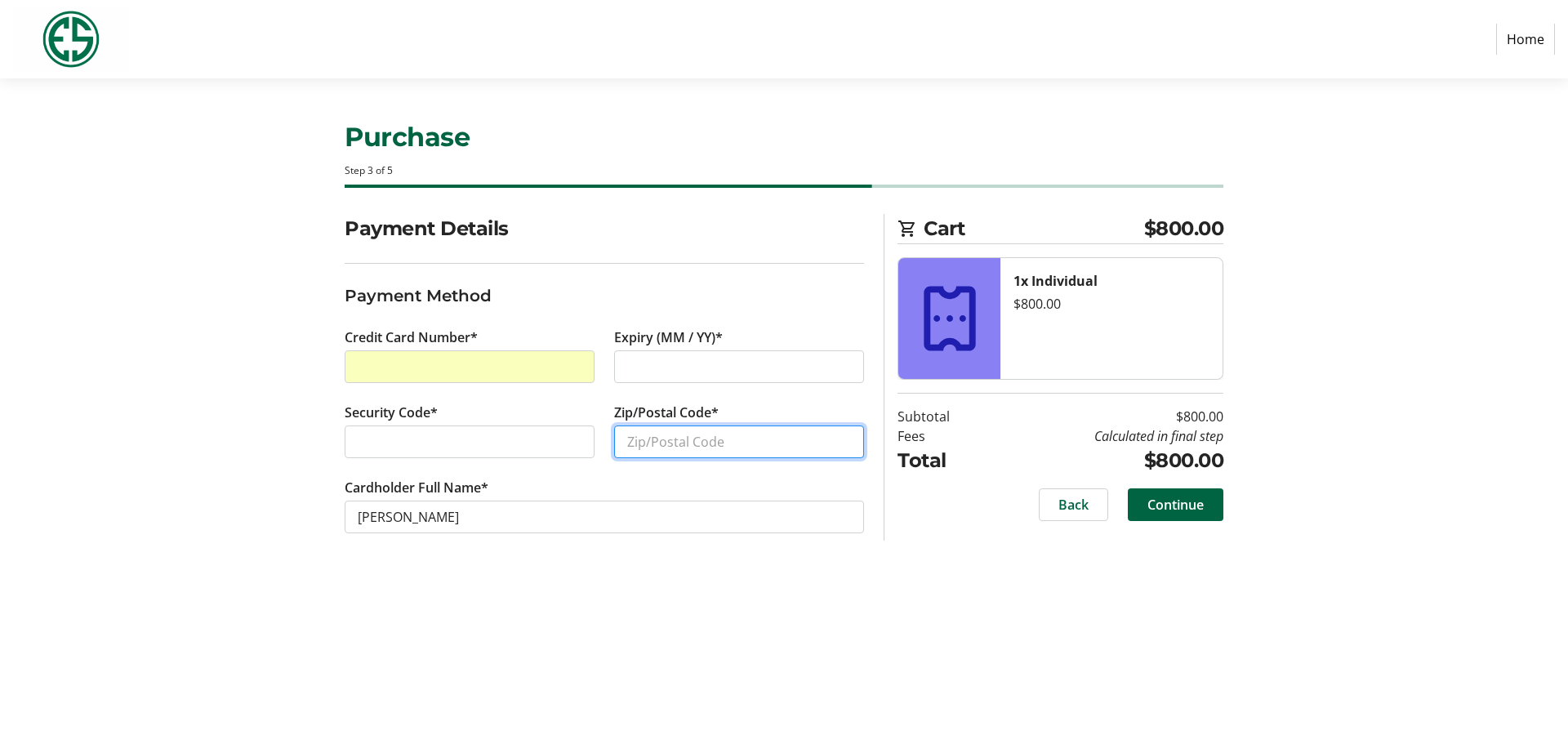
click at [647, 432] on input "Zip/Postal Code*" at bounding box center [739, 441] width 249 height 32
type input "98199"
click at [1182, 503] on span "Continue" at bounding box center [1175, 505] width 56 height 19
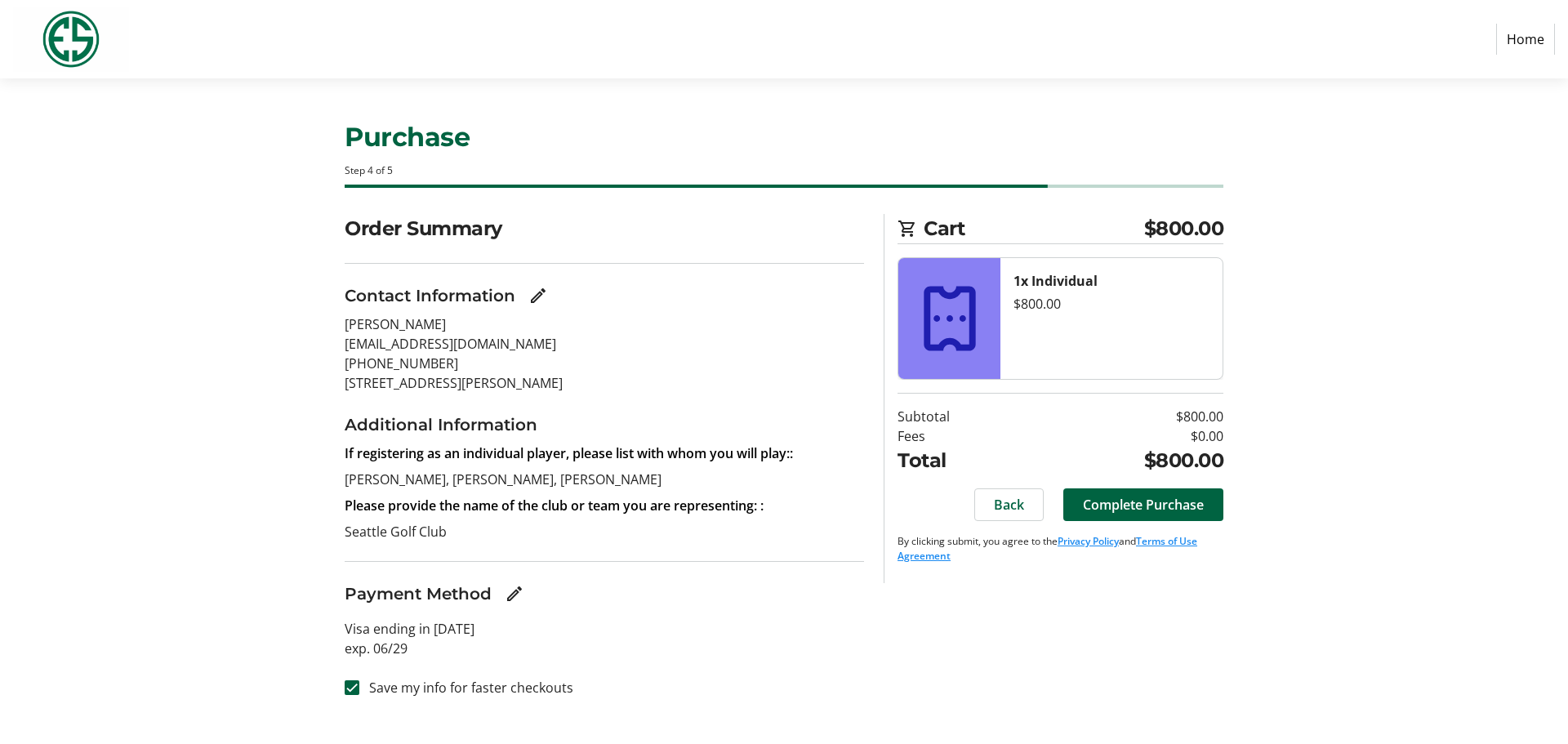
click at [1377, 361] on section "Purchase Step 4 of 5 Cart $800.00 1x Individual $800.00 Subtotal $800.00 Fees $…" at bounding box center [784, 411] width 1568 height 665
click at [1010, 503] on span "Back" at bounding box center [1009, 505] width 30 height 19
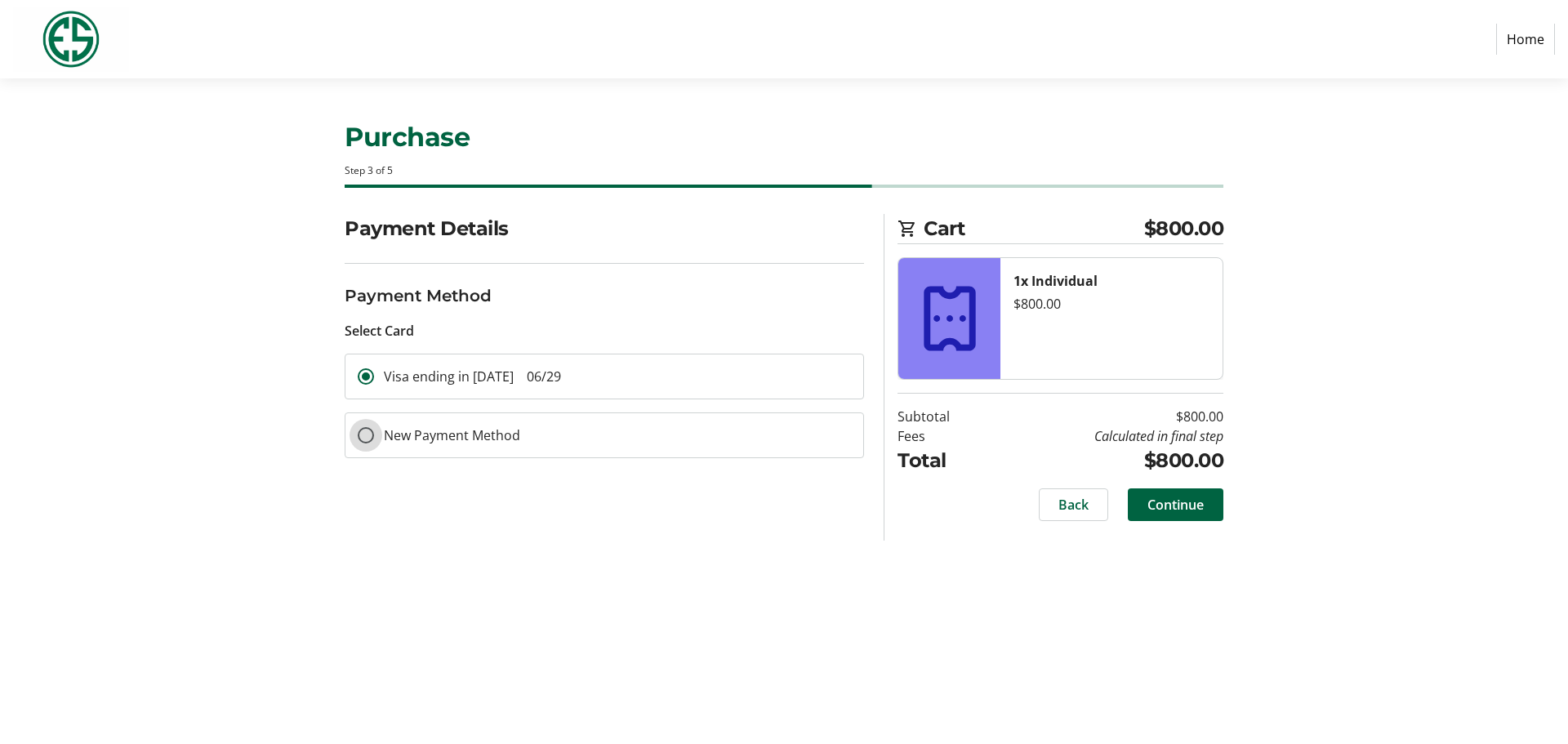
click at [365, 435] on input "New Payment Method" at bounding box center [366, 435] width 17 height 17
radio input "true"
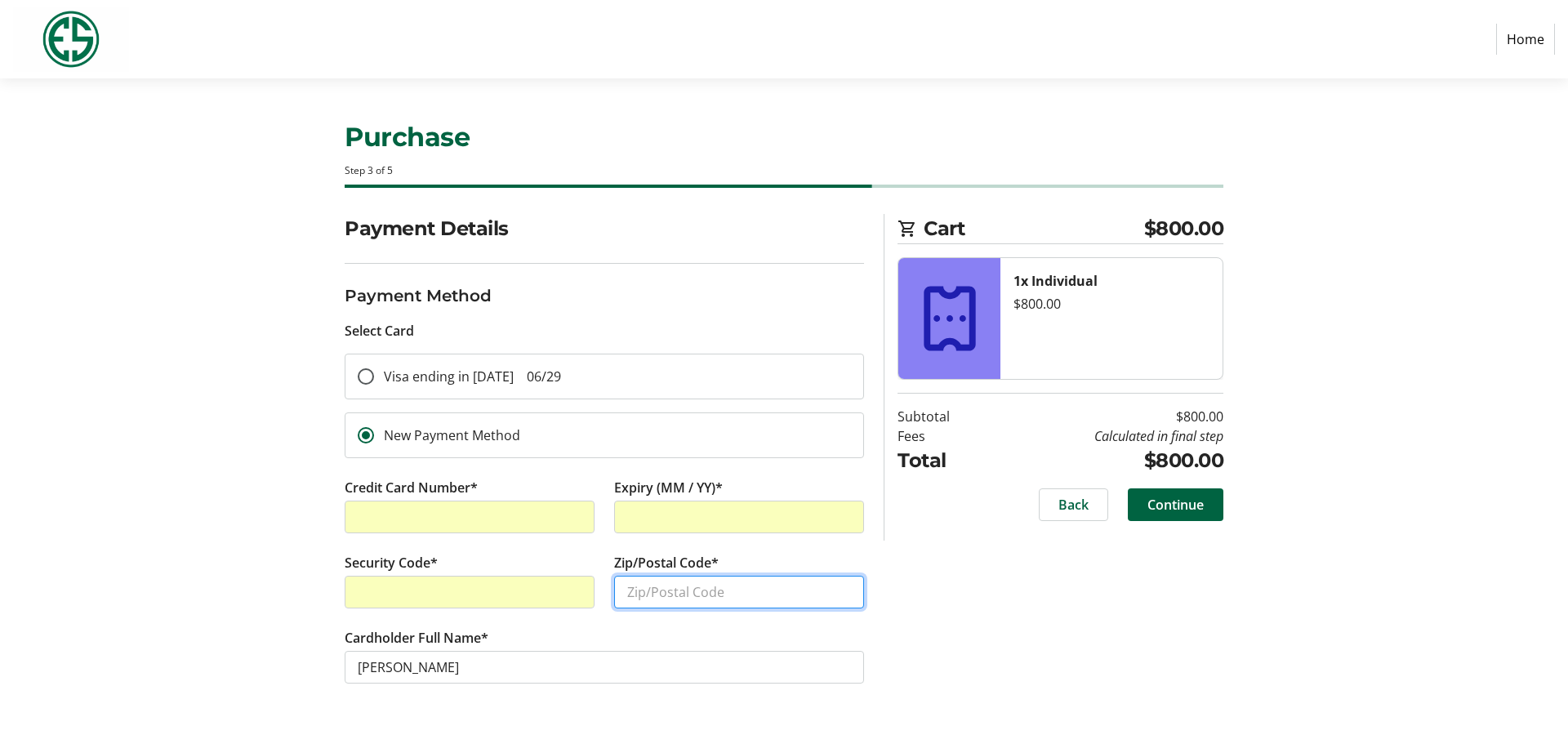
click at [677, 598] on input "Zip/Postal Code*" at bounding box center [739, 592] width 249 height 32
type input "98119"
click at [1182, 503] on span "Continue" at bounding box center [1175, 505] width 56 height 19
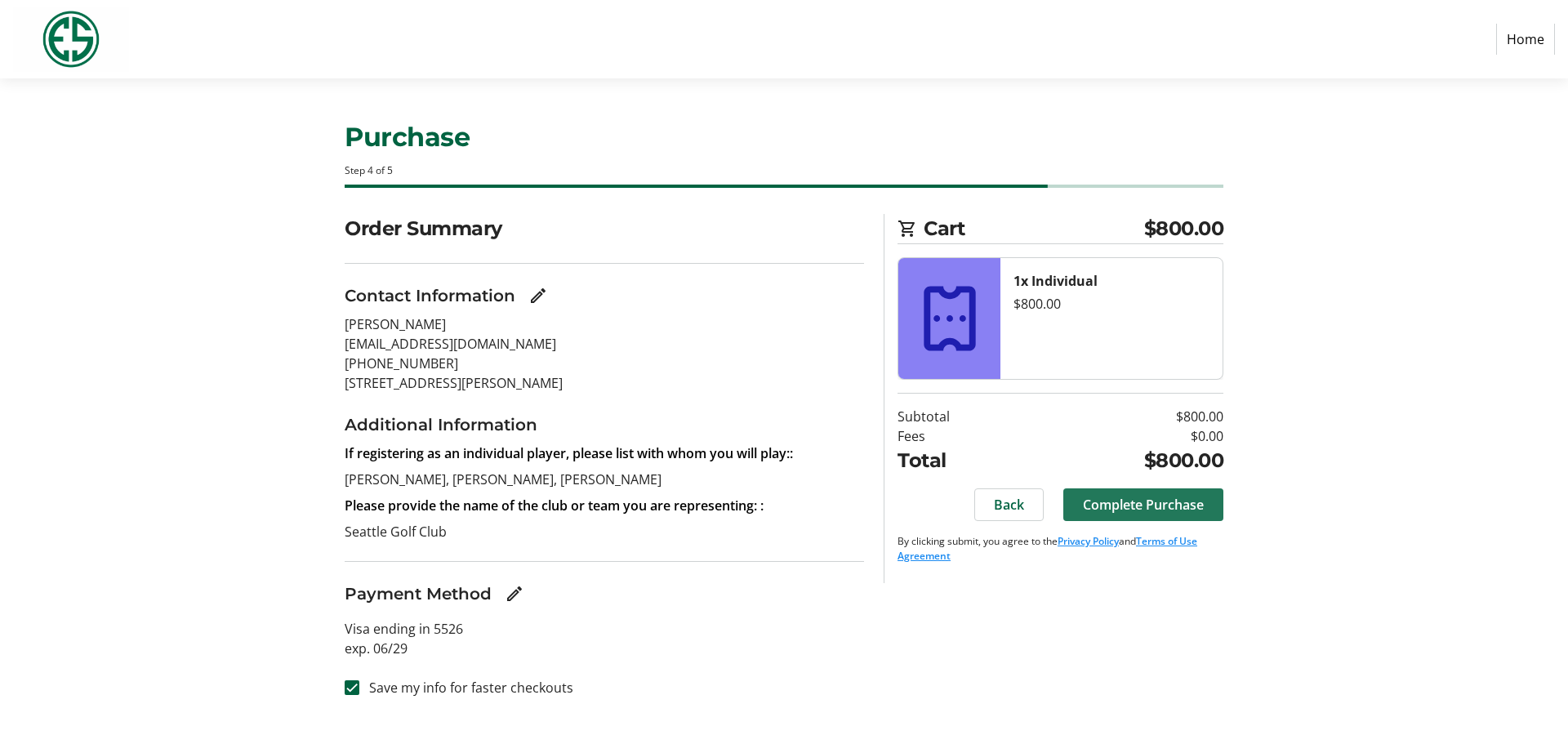
click at [1143, 506] on span "Complete Purchase" at bounding box center [1143, 505] width 121 height 19
